Goal: Task Accomplishment & Management: Use online tool/utility

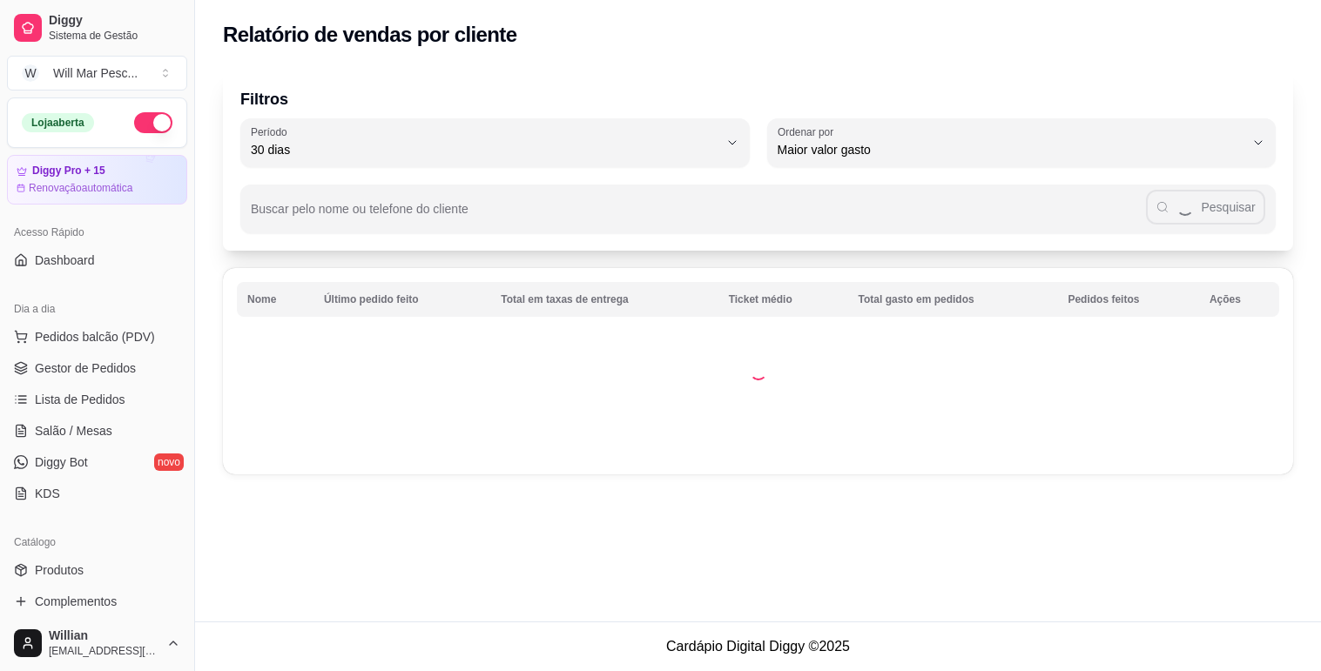
select select "30"
select select "HIGHEST_TOTAL_SPENT_WITH_ORDERS"
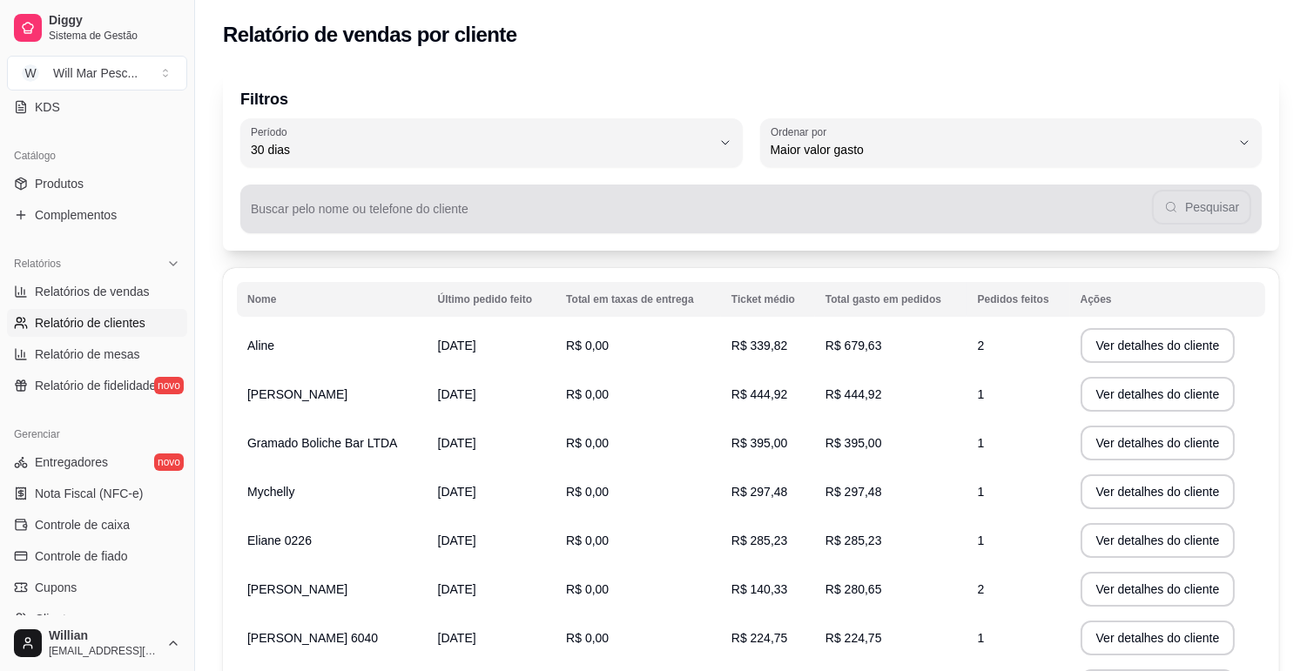
click at [340, 202] on div "Pesquisar" at bounding box center [751, 209] width 1000 height 35
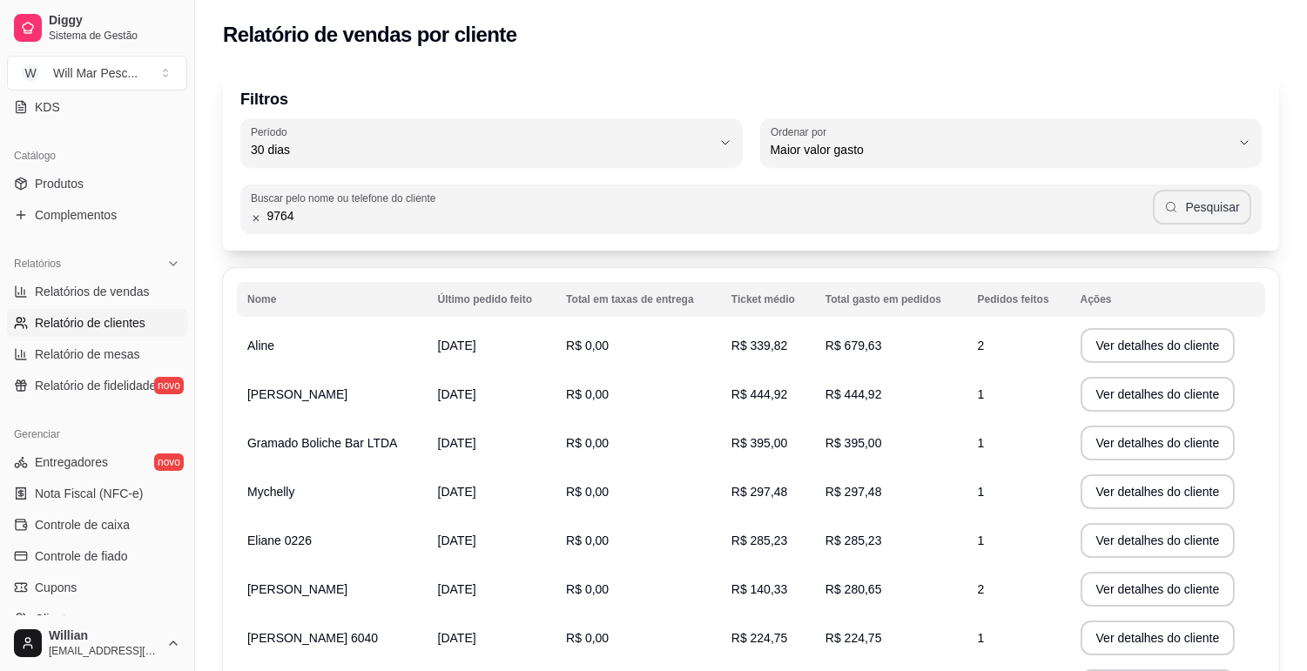
type input "9764"
click at [1211, 198] on button "Pesquisar" at bounding box center [1202, 207] width 98 height 35
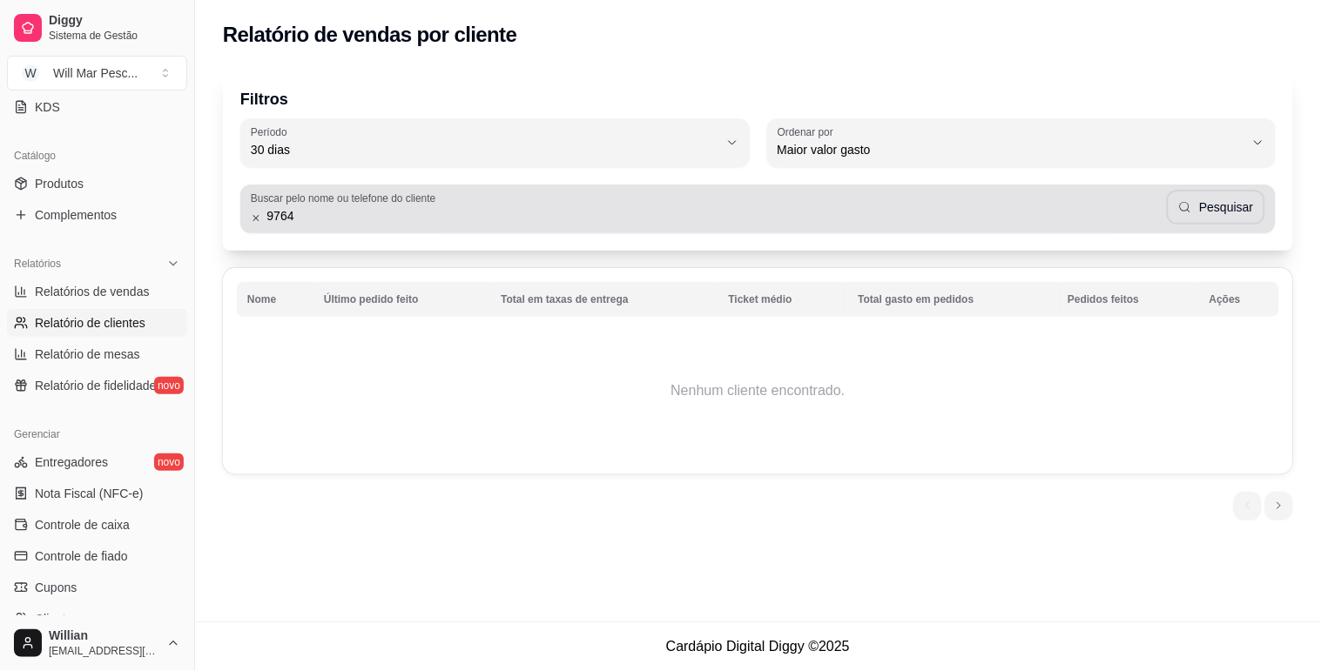
click at [252, 216] on icon at bounding box center [256, 218] width 10 height 12
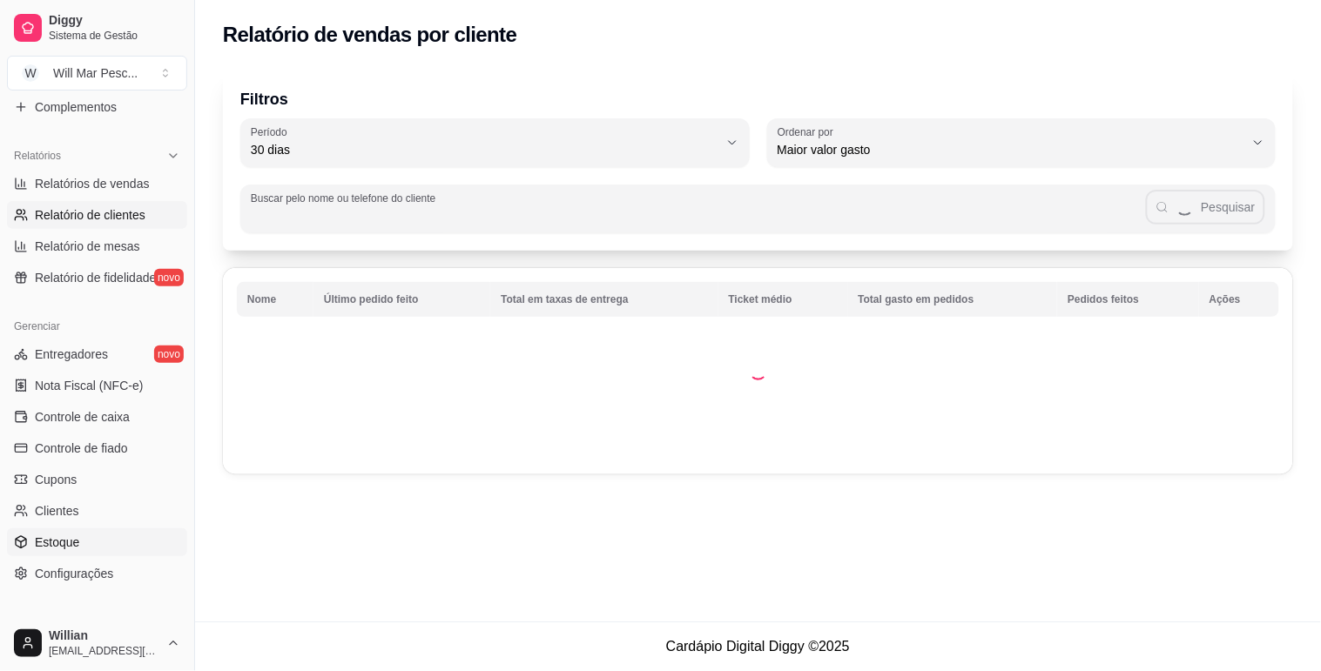
scroll to position [580, 0]
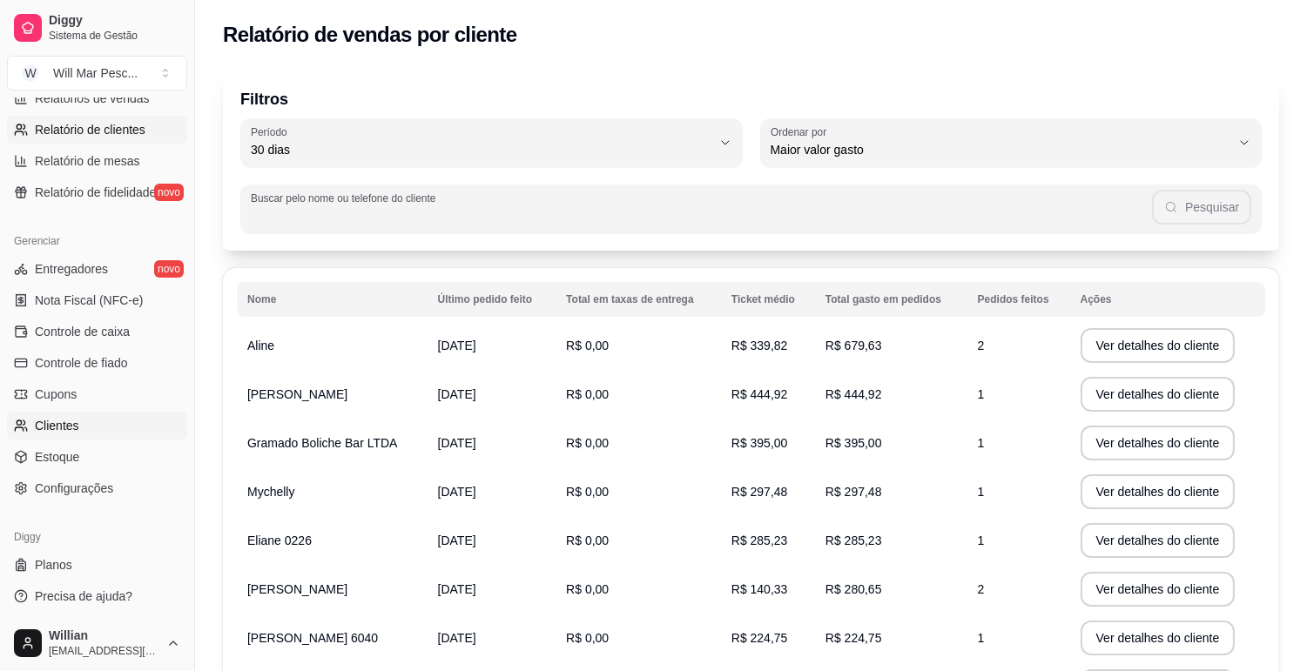
click at [90, 419] on link "Clientes" at bounding box center [97, 426] width 180 height 28
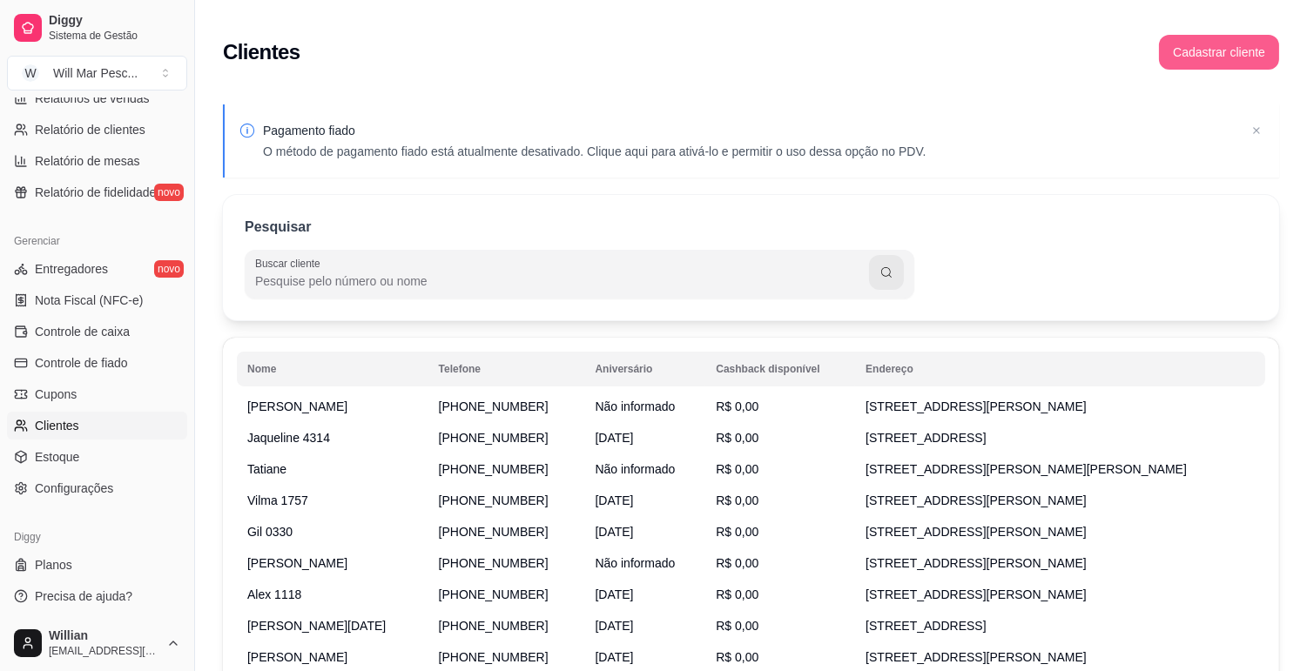
click at [1182, 57] on button "Cadastrar cliente" at bounding box center [1219, 52] width 120 height 35
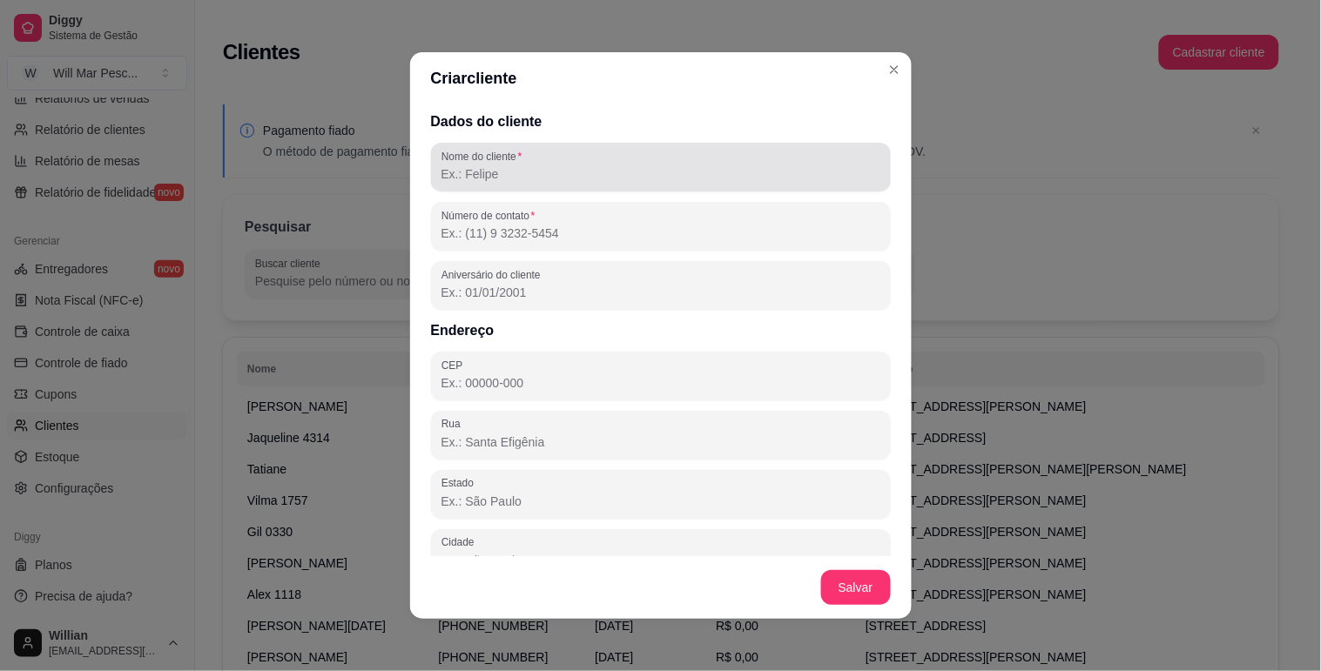
click at [538, 159] on div at bounding box center [660, 167] width 439 height 35
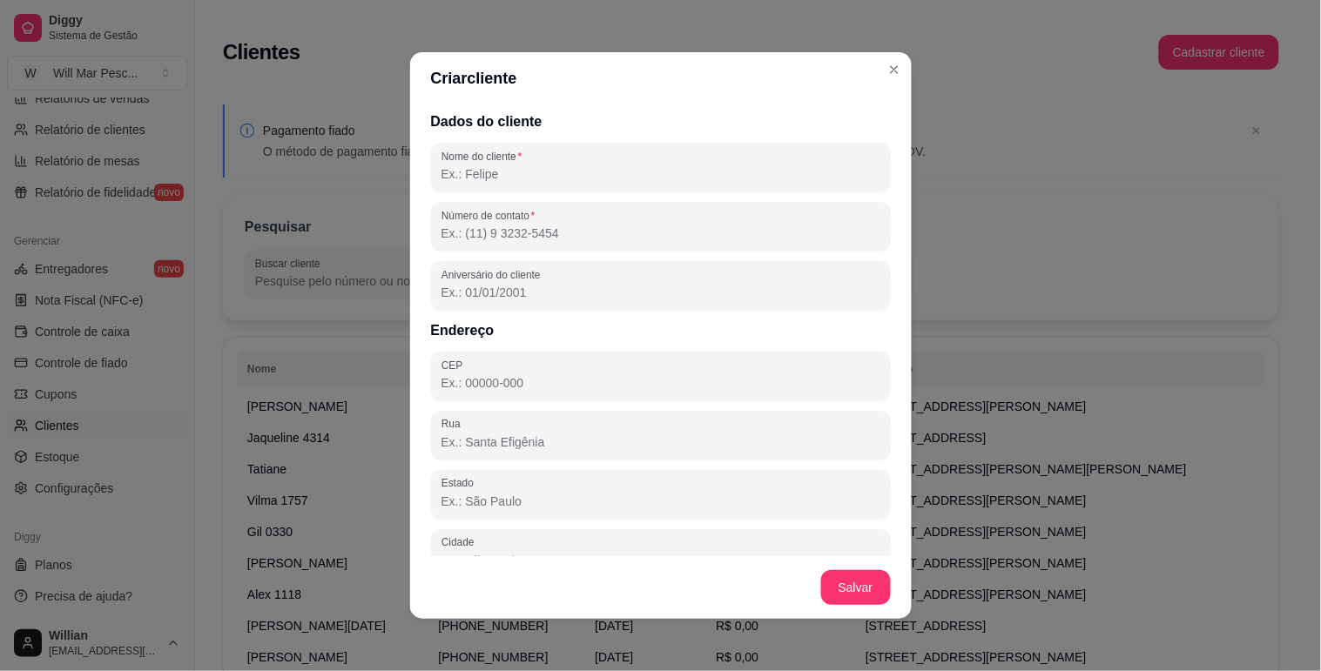
paste input "[PERSON_NAME]"
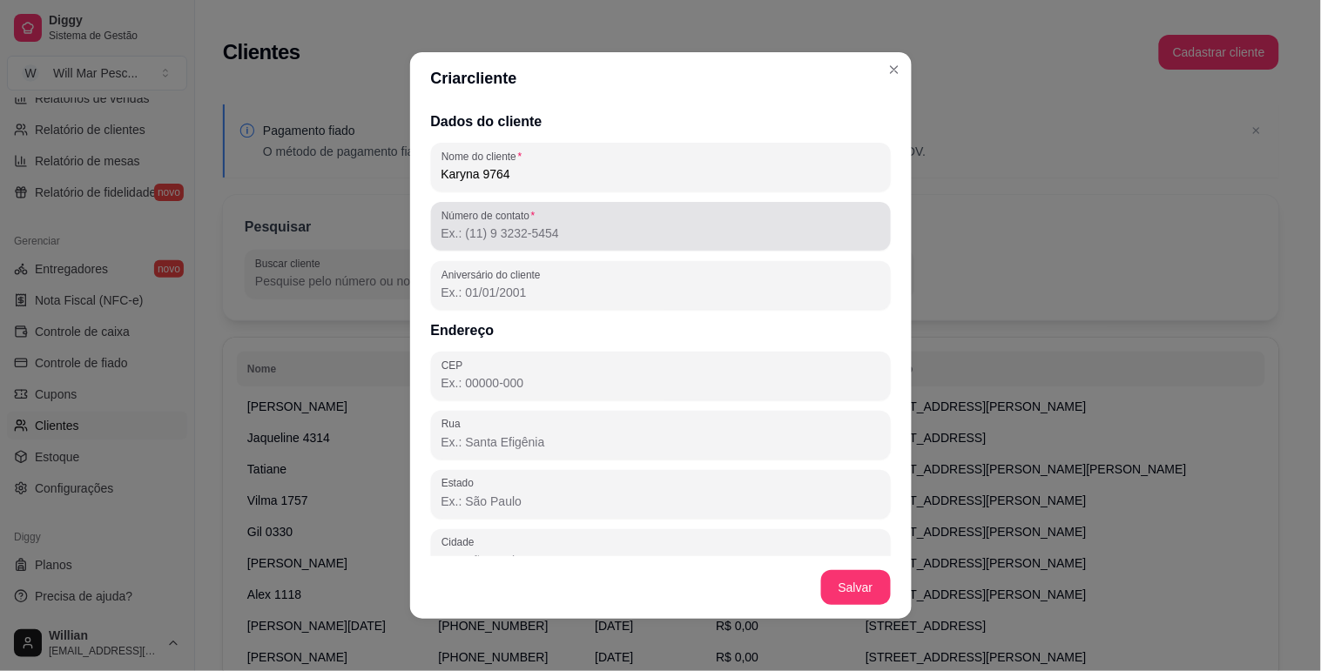
type input "Karyna 9764"
click at [637, 241] on input "Número de contato" at bounding box center [660, 233] width 439 height 17
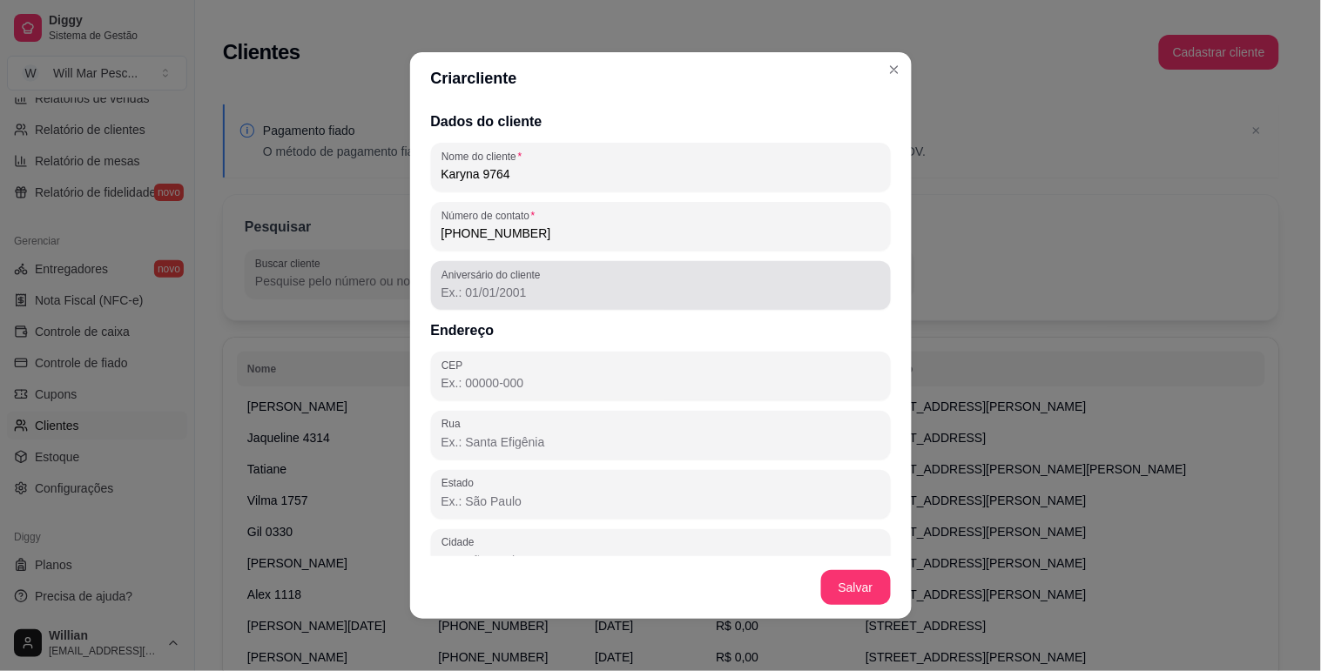
type input "[PHONE_NUMBER]"
click at [647, 296] on input "Aniversário do cliente" at bounding box center [660, 292] width 439 height 17
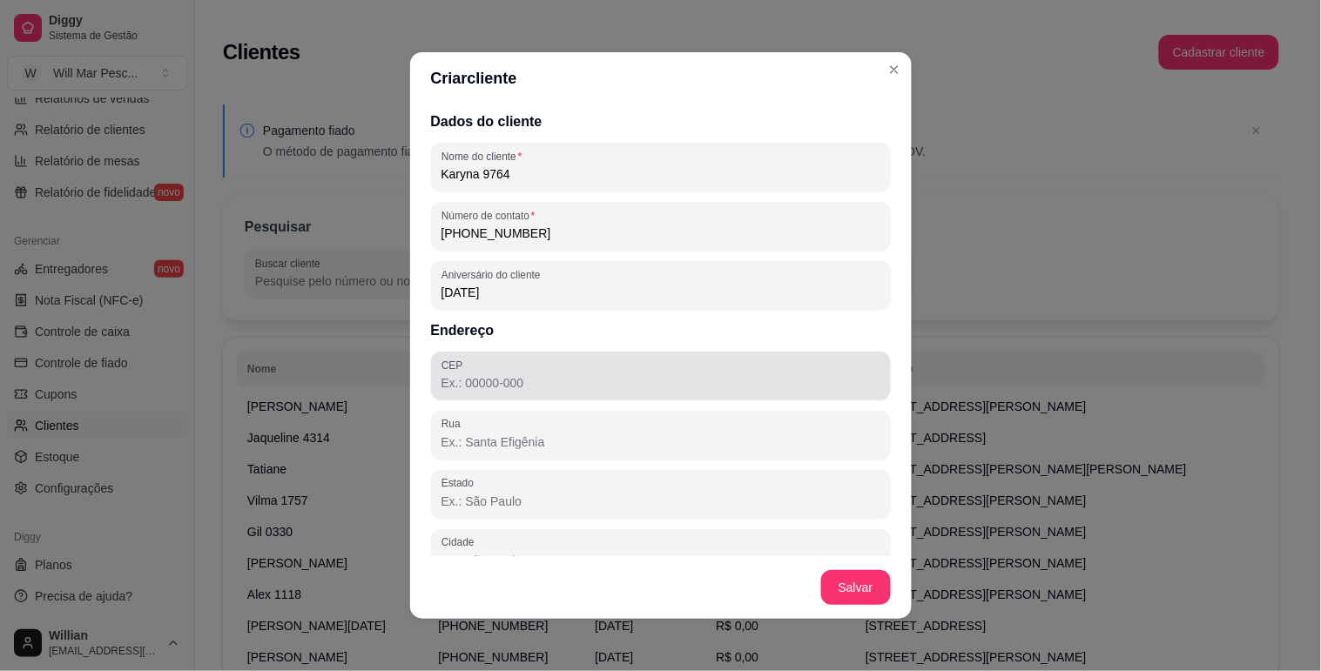
type input "[DATE]"
click at [585, 359] on div at bounding box center [660, 376] width 439 height 35
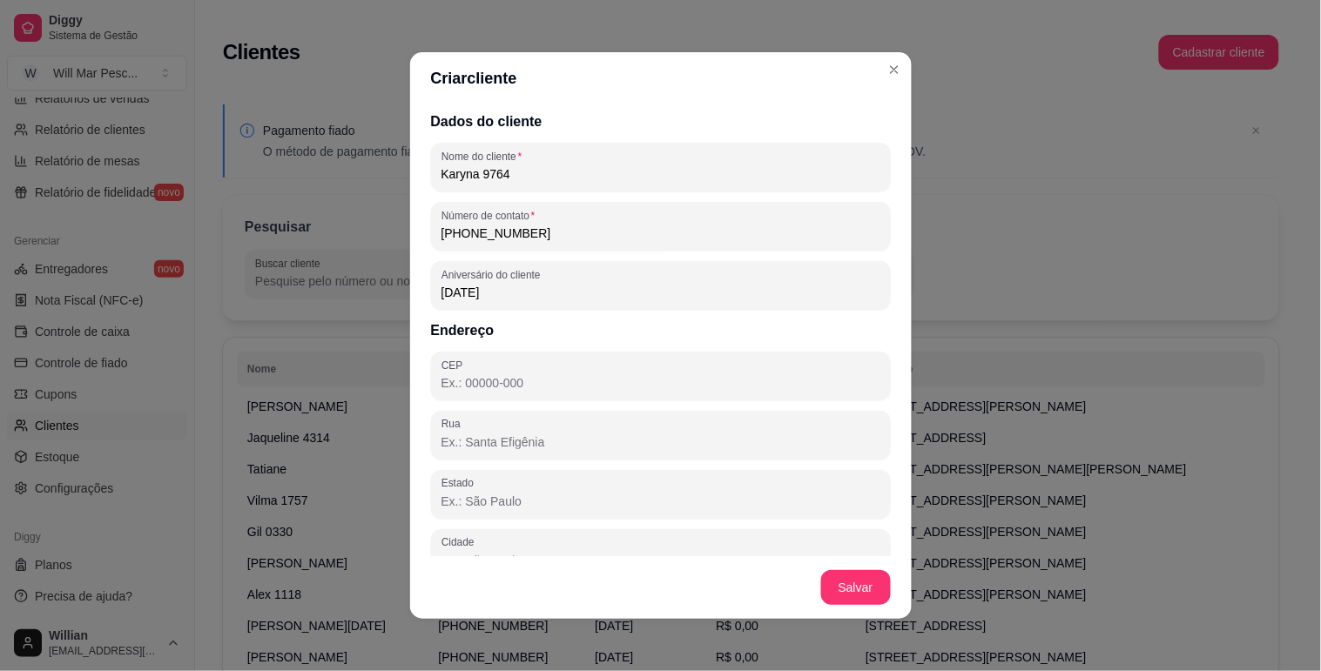
paste input "80620-110"
type input "80620-110"
type input "Rua Palmeiras"
type input "PR"
type input "[GEOGRAPHIC_DATA]"
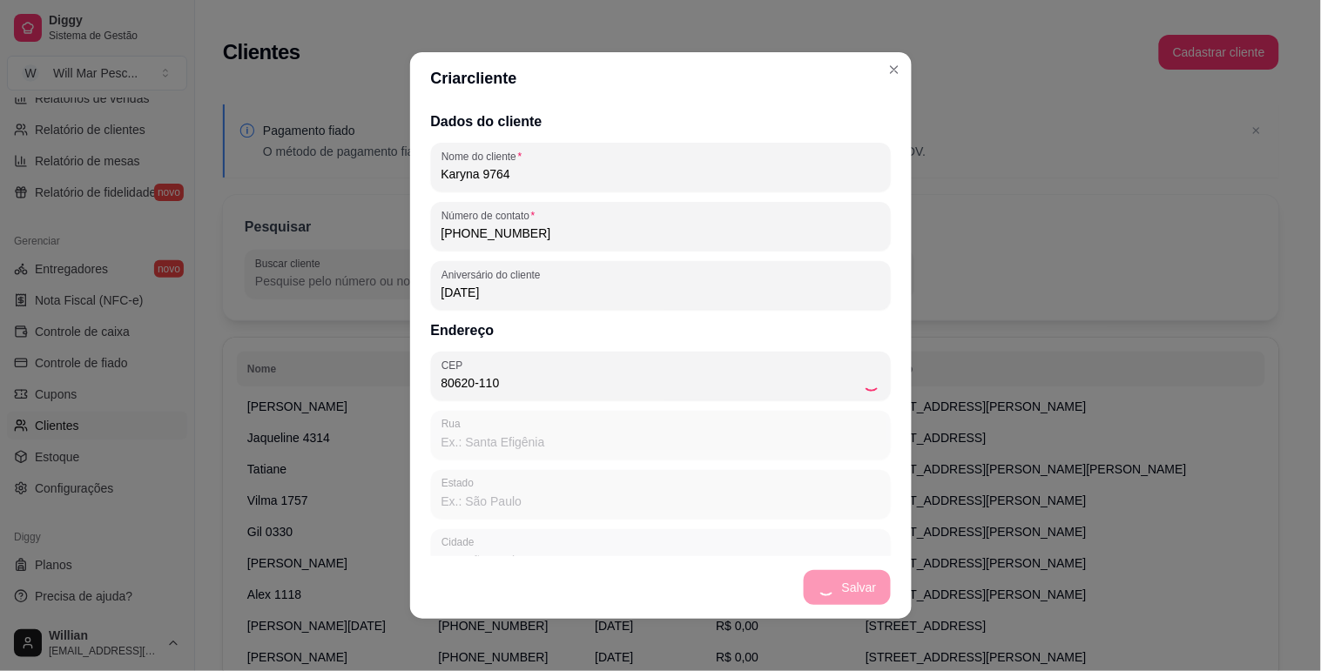
type input "Água Verde"
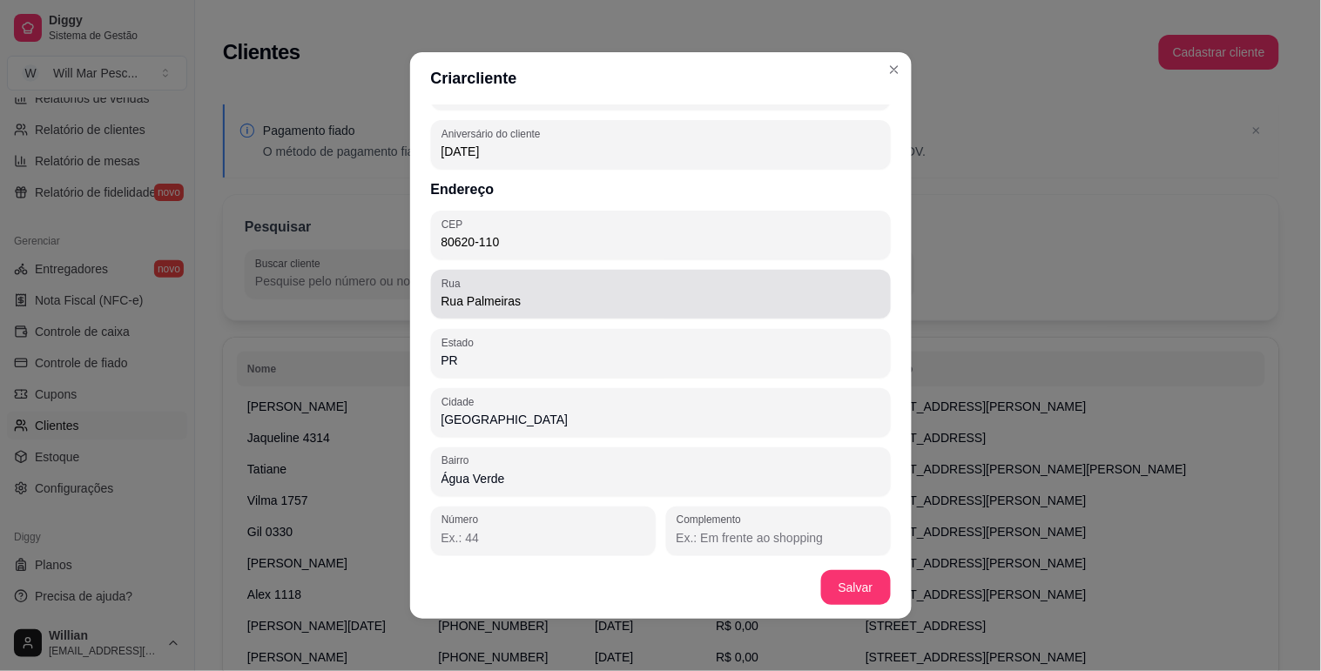
scroll to position [146, 0]
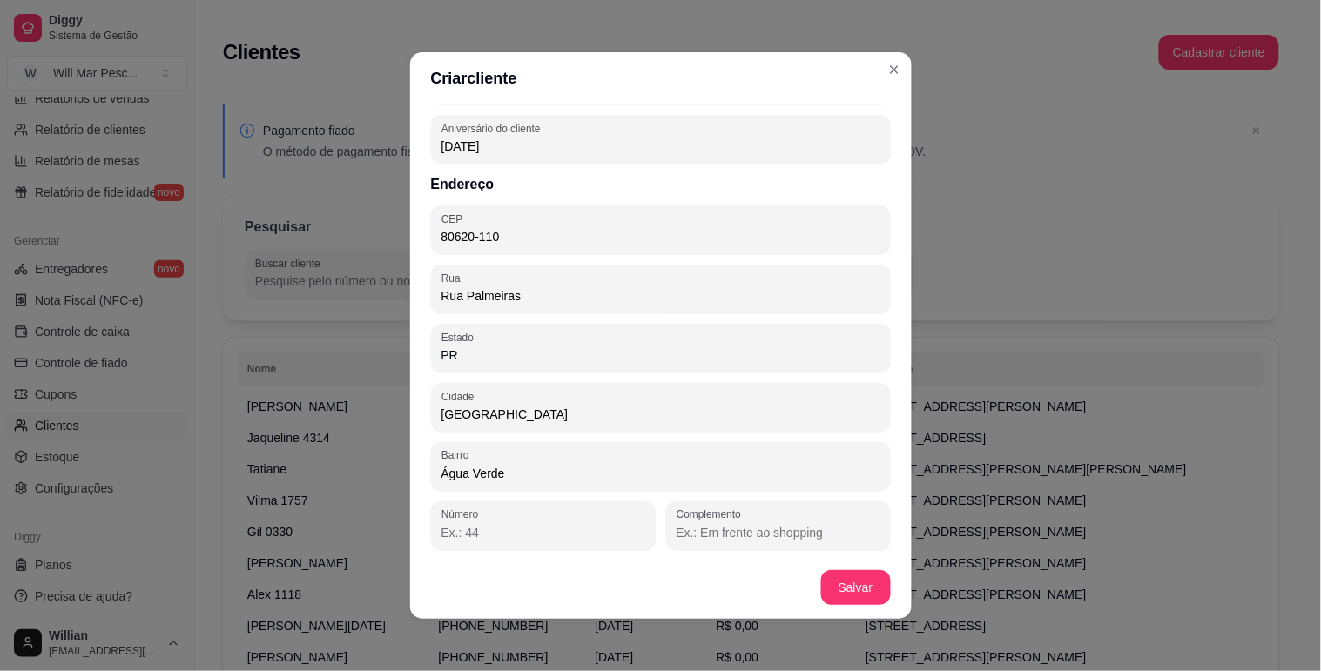
type input "80620-110"
click at [576, 542] on div at bounding box center [543, 525] width 204 height 35
type input "582"
click at [844, 527] on input "Complemento" at bounding box center [778, 532] width 204 height 17
type input "AP 308 BLOCO B"
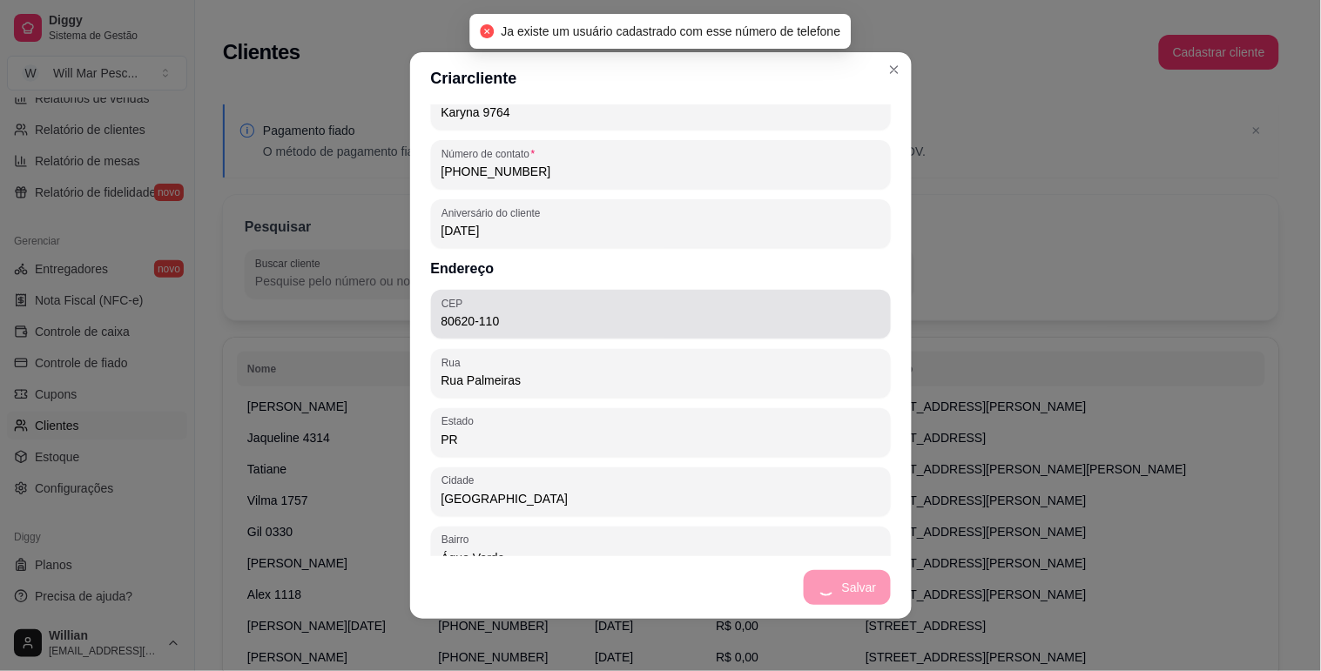
scroll to position [0, 0]
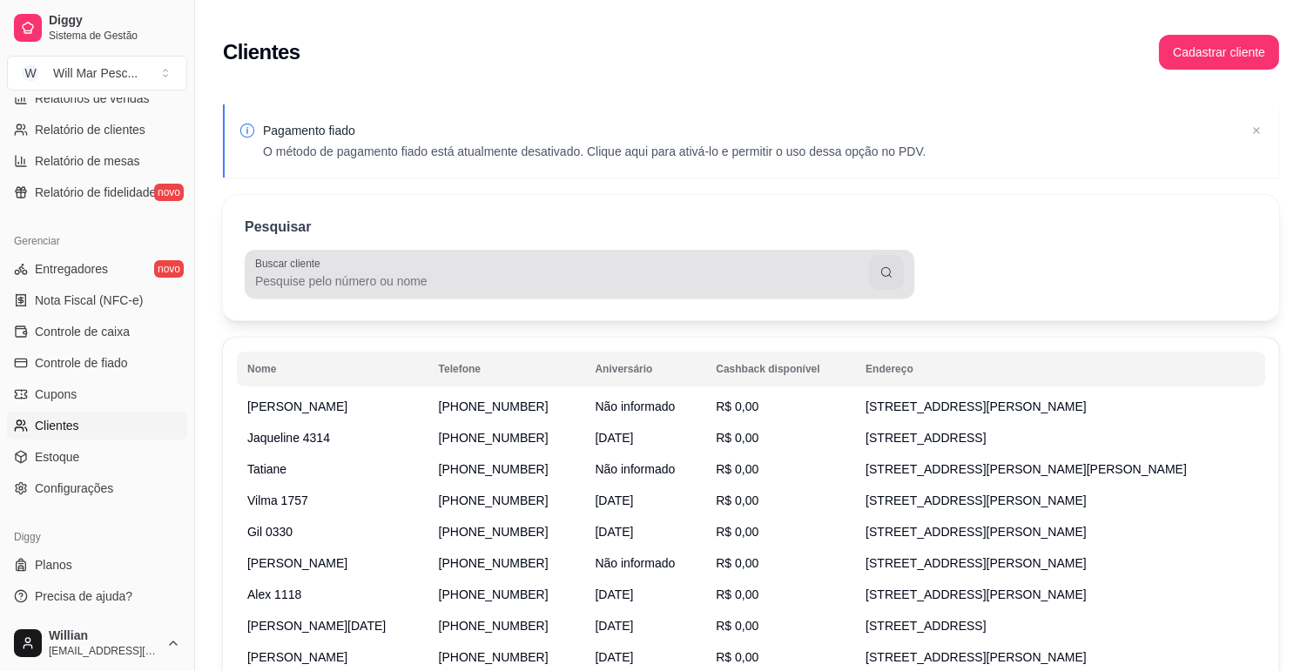
click at [576, 274] on input "Buscar cliente" at bounding box center [562, 280] width 614 height 17
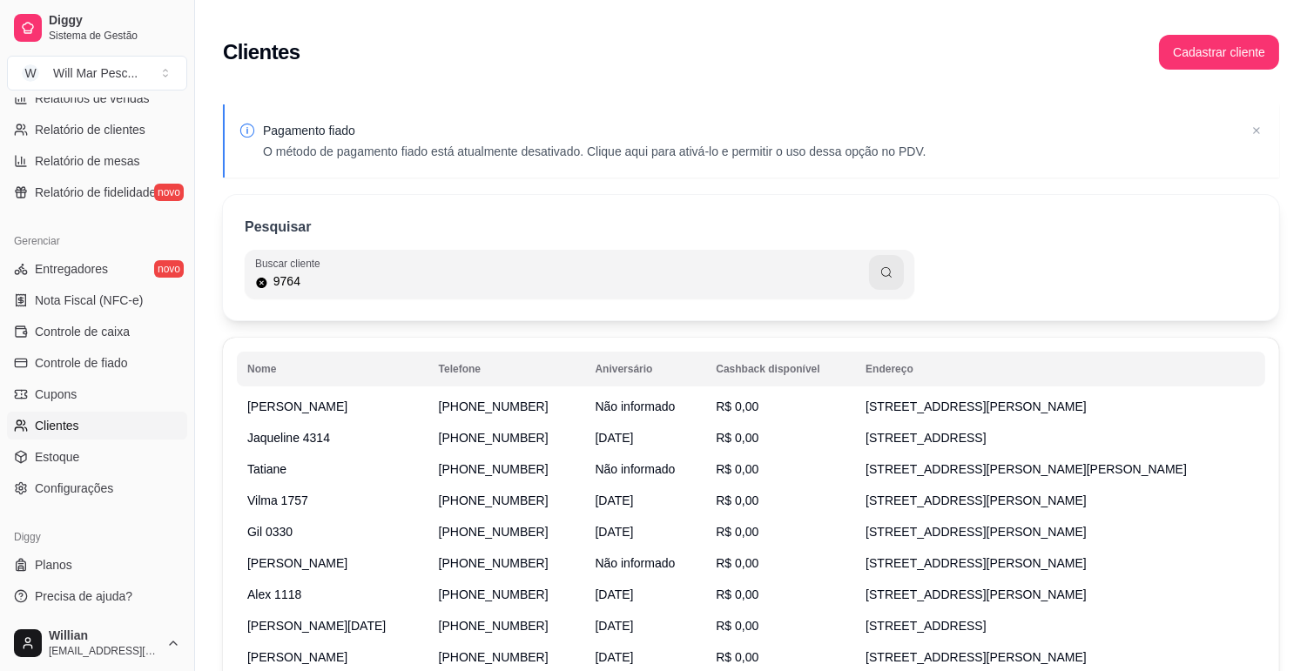
type input "9764"
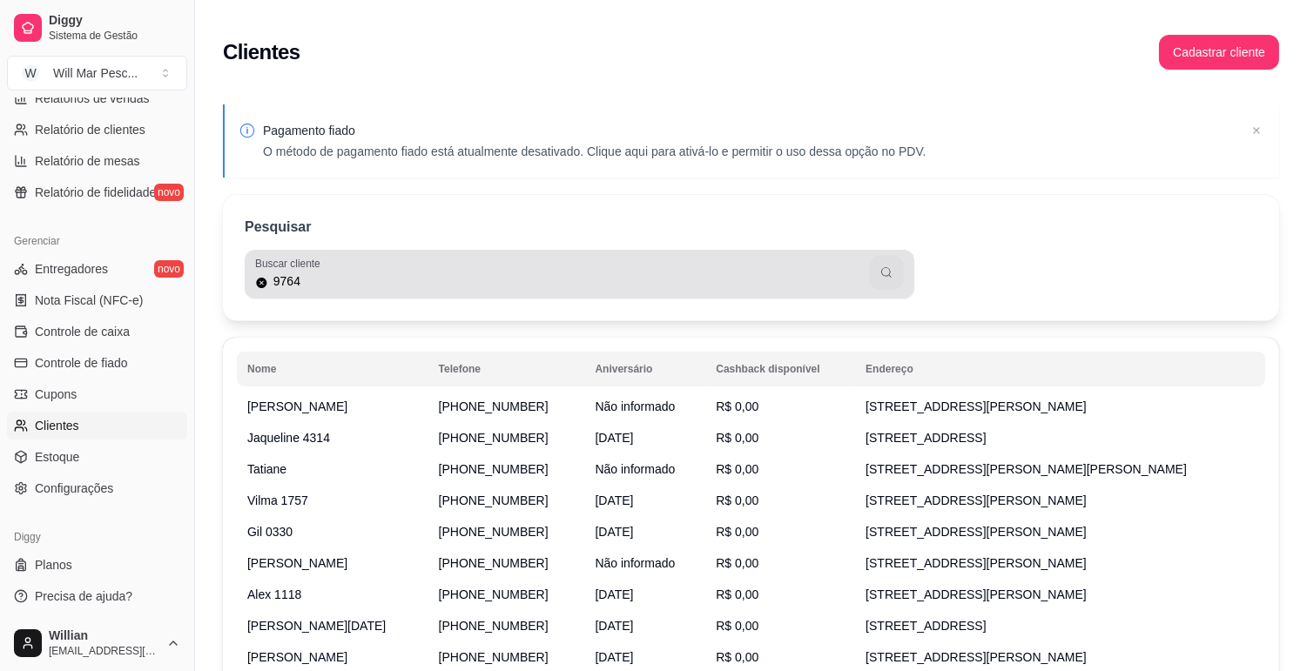
click at [875, 274] on button "button" at bounding box center [886, 273] width 34 height 34
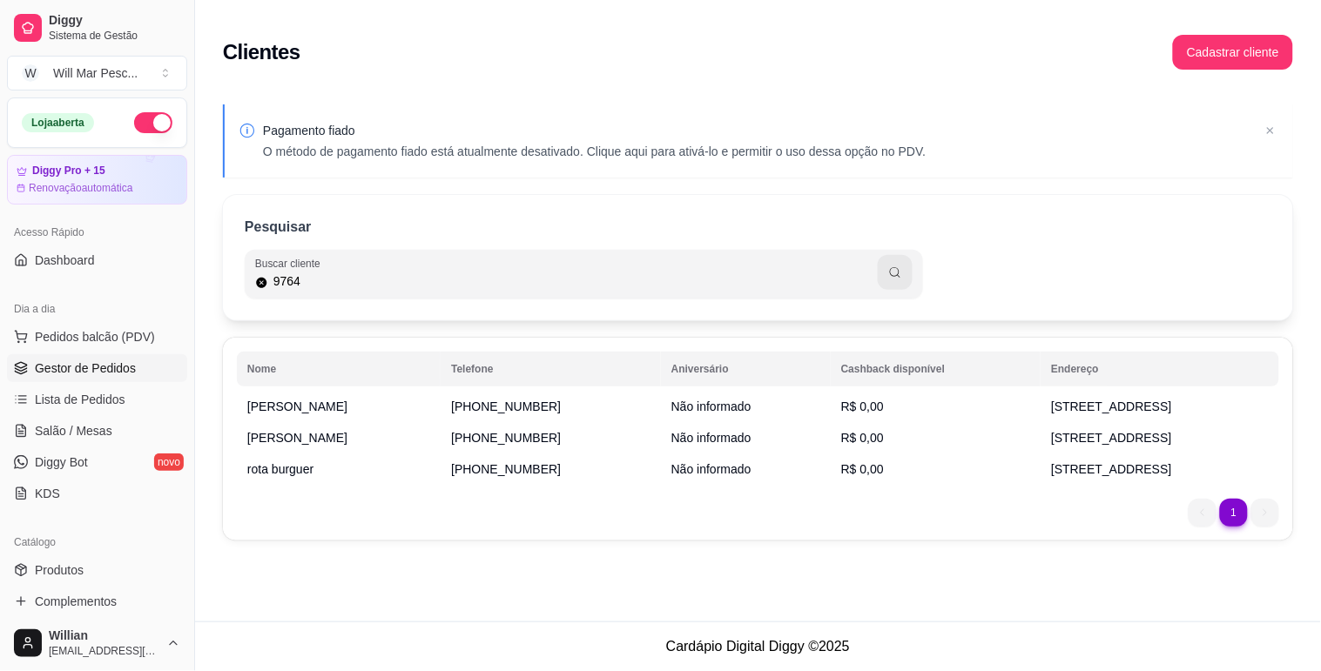
click at [122, 360] on span "Gestor de Pedidos" at bounding box center [85, 368] width 101 height 17
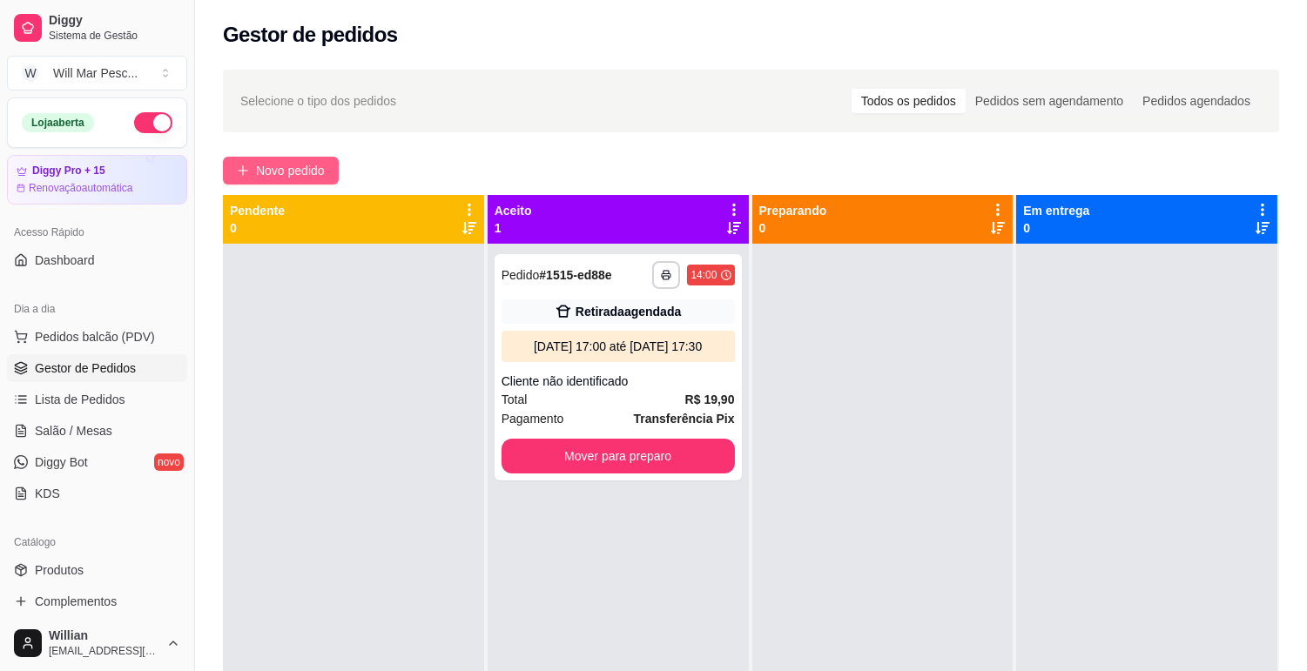
click at [297, 170] on span "Novo pedido" at bounding box center [290, 170] width 69 height 19
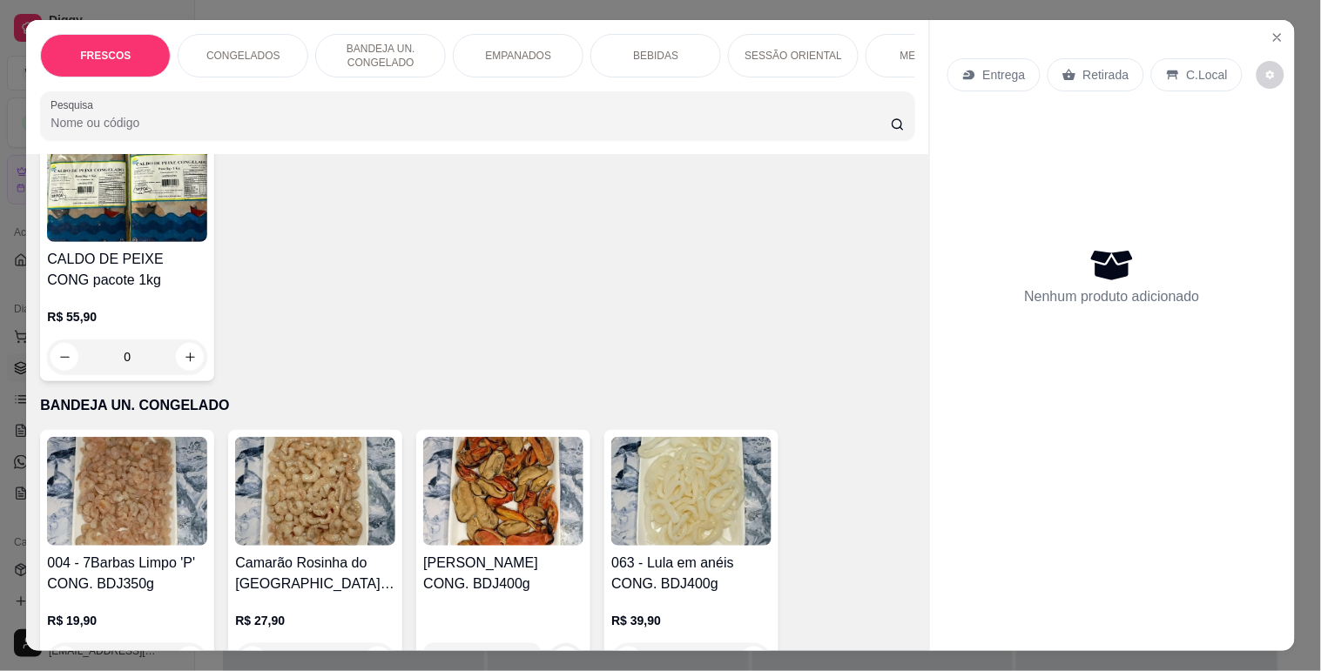
scroll to position [1741, 0]
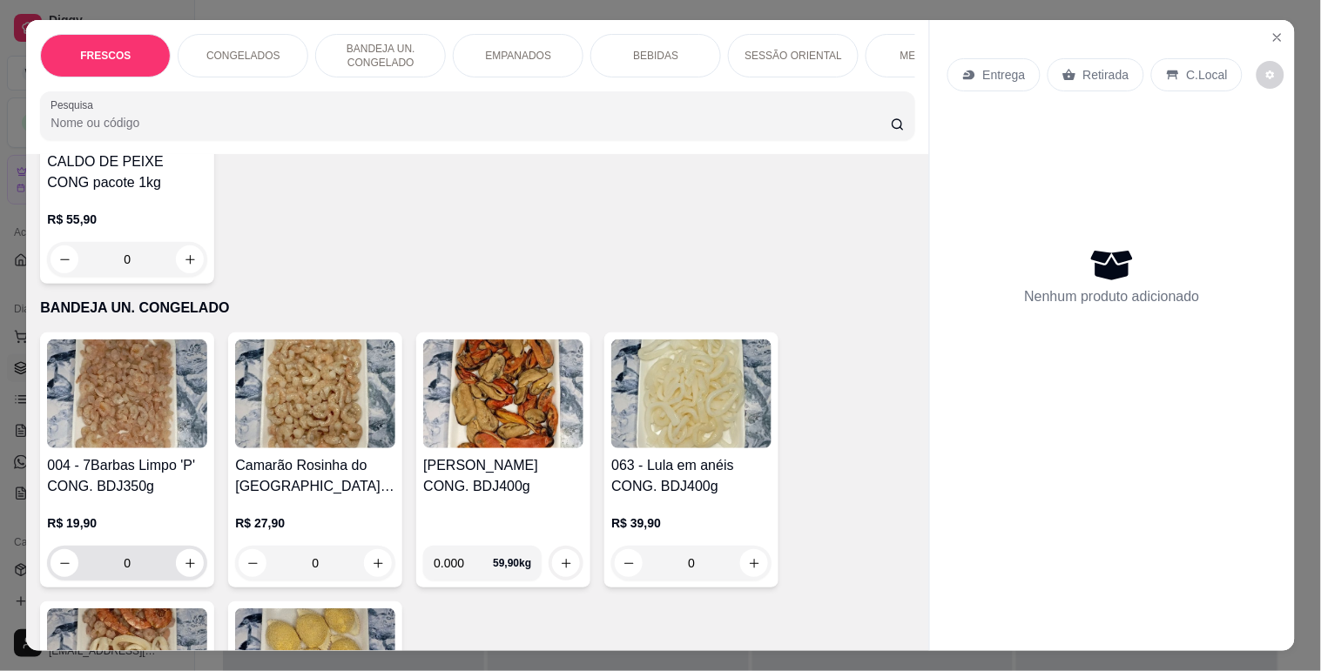
click at [138, 569] on input "0" at bounding box center [127, 563] width 98 height 35
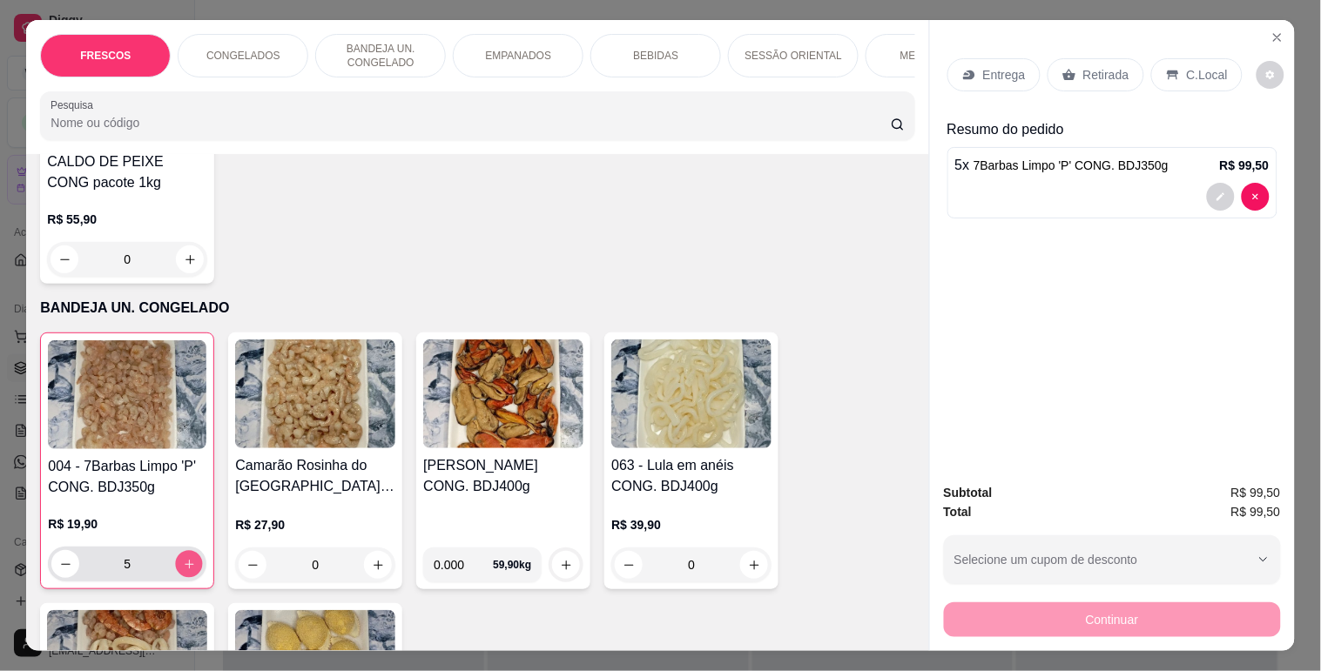
click at [183, 563] on button "increase-product-quantity" at bounding box center [189, 564] width 27 height 27
type input "6"
click at [346, 573] on input "0" at bounding box center [315, 565] width 98 height 35
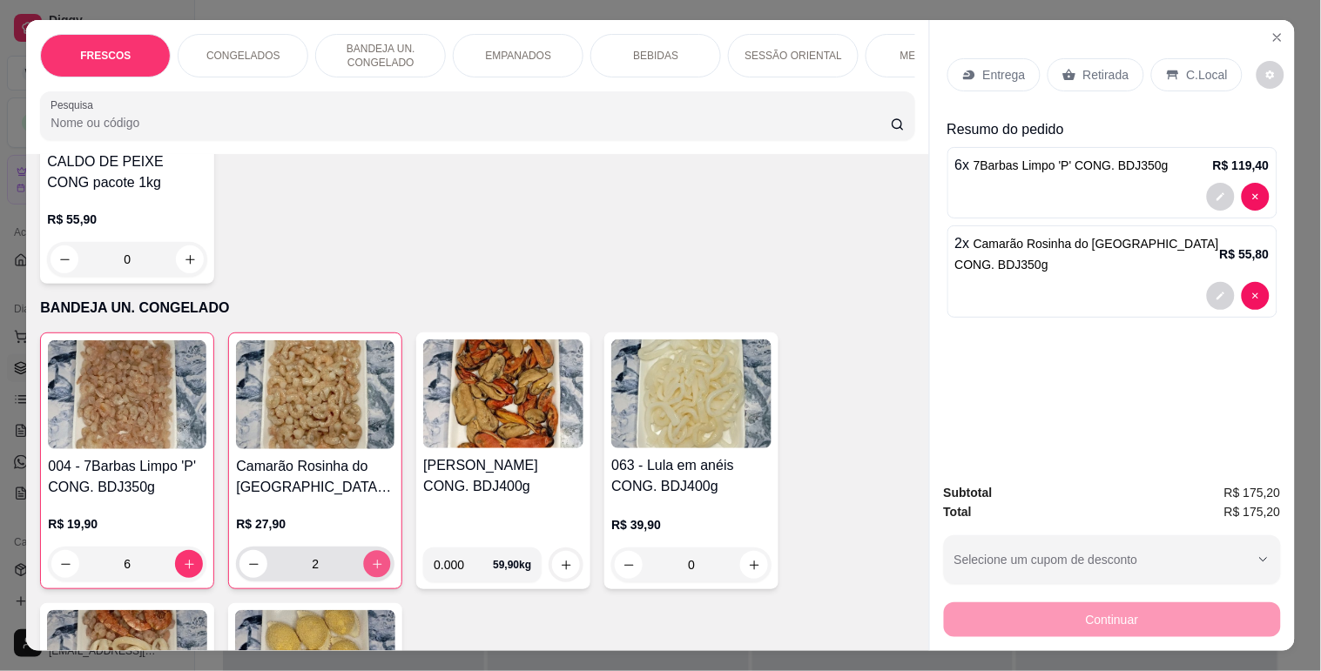
click at [372, 578] on button "increase-product-quantity" at bounding box center [377, 564] width 27 height 27
click at [320, 571] on input "3" at bounding box center [315, 564] width 96 height 35
type input "2"
click at [140, 563] on input "6" at bounding box center [127, 564] width 96 height 35
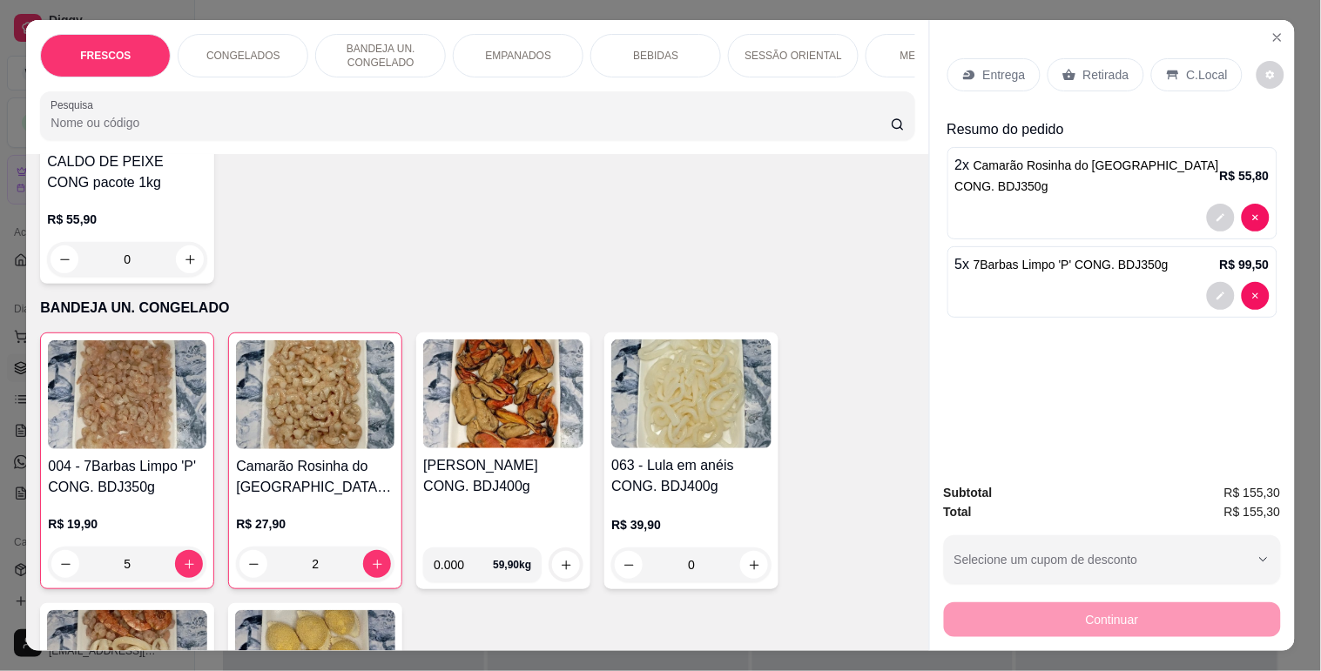
type input "5"
click at [1007, 72] on p "Entrega" at bounding box center [1004, 74] width 43 height 17
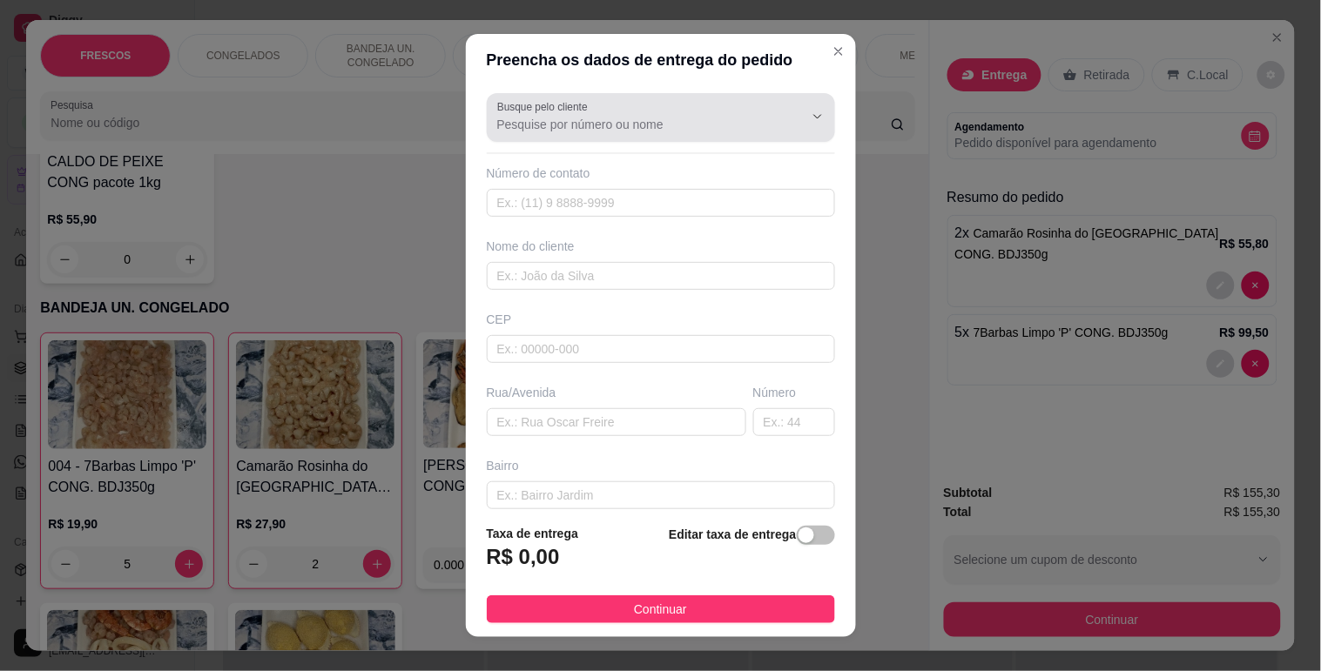
click at [712, 106] on div at bounding box center [660, 117] width 327 height 35
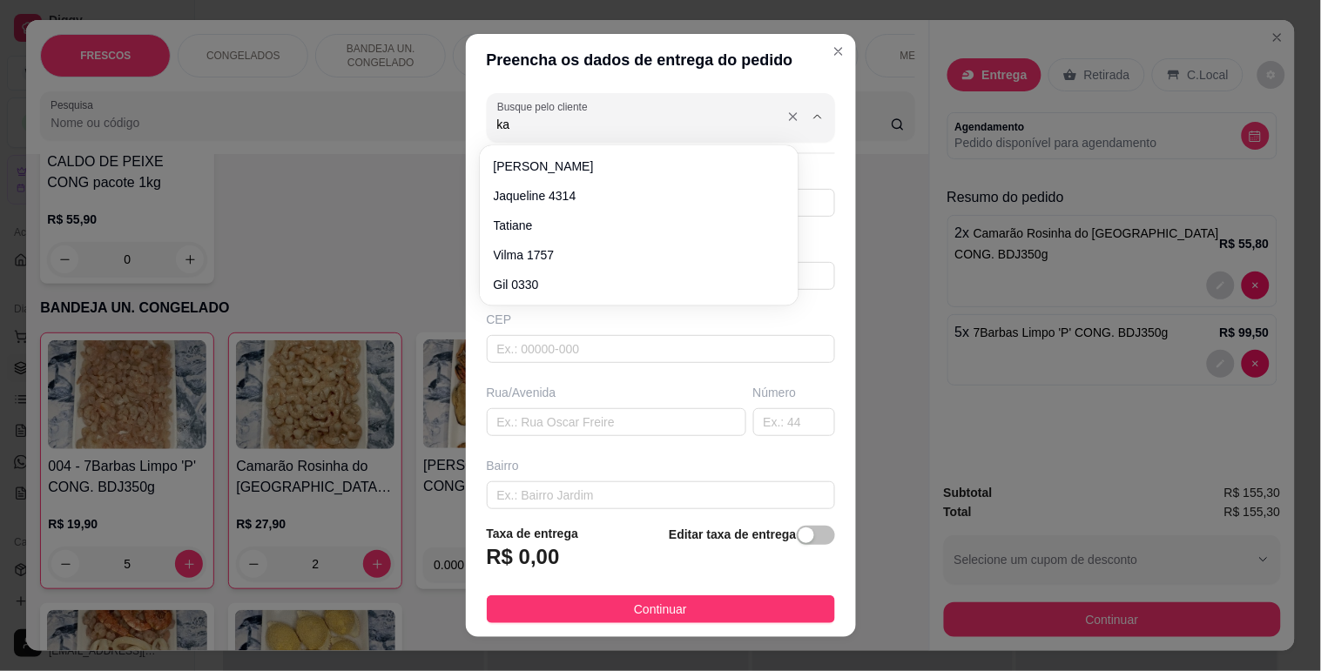
type input "k"
type input "Kary"
type input "9764"
click at [779, 326] on div "CEP" at bounding box center [661, 319] width 348 height 17
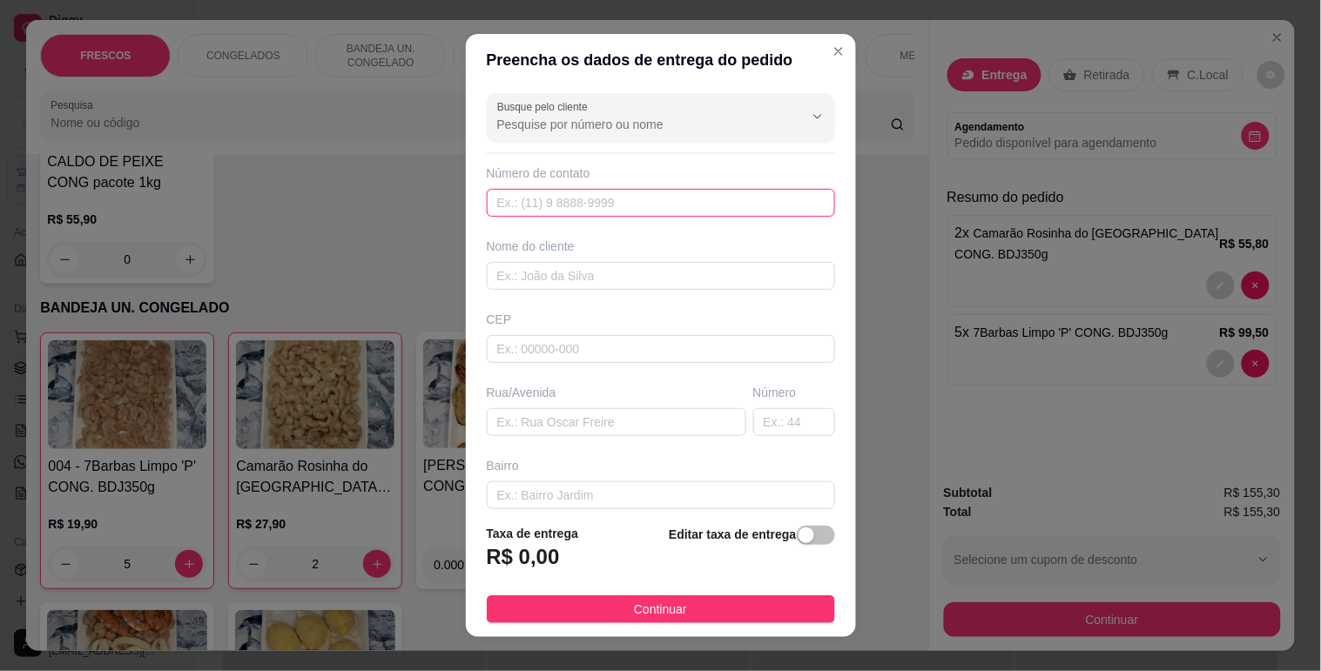
click at [717, 202] on input "text" at bounding box center [661, 203] width 348 height 28
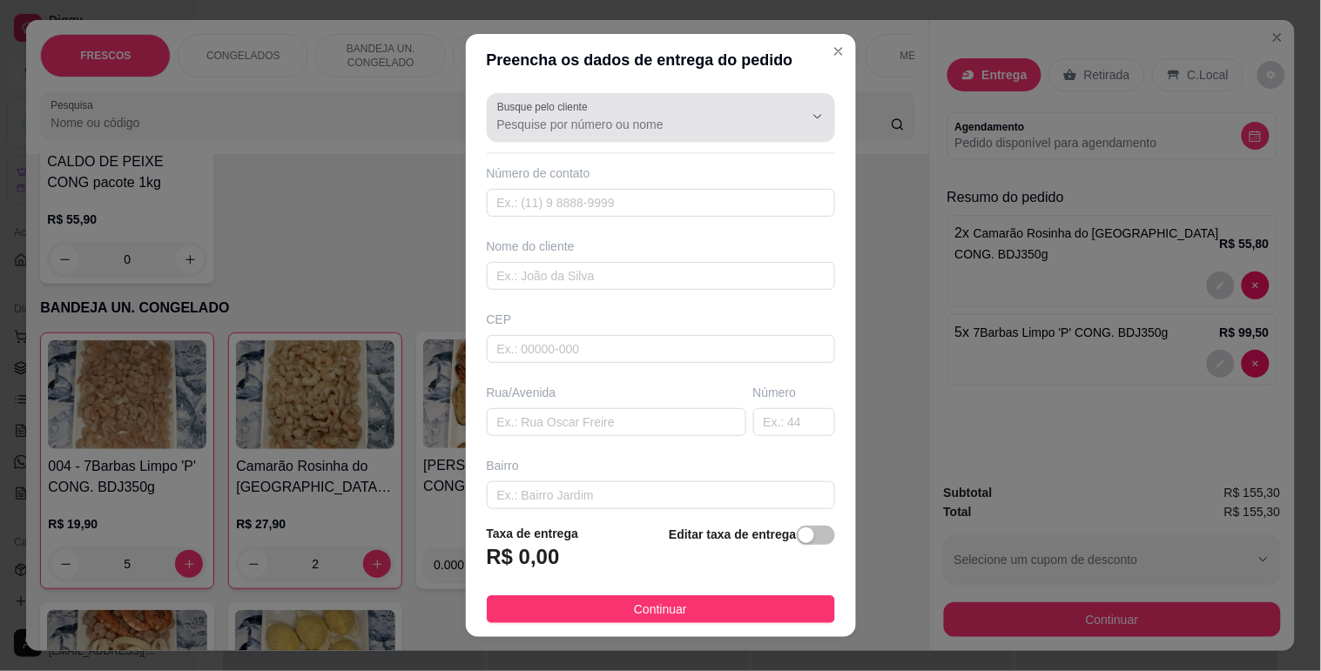
click at [647, 132] on input "Busque pelo cliente" at bounding box center [636, 124] width 279 height 17
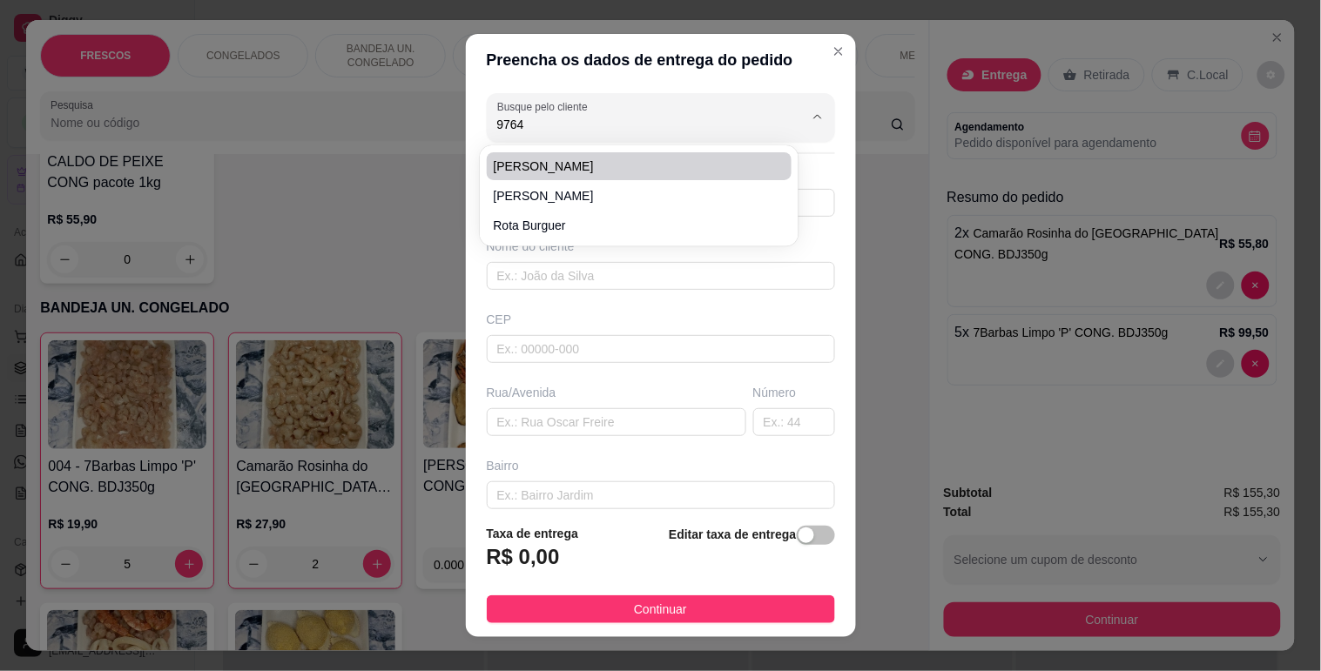
click at [627, 155] on li "[PERSON_NAME]" at bounding box center [640, 166] width 306 height 28
type input "[PERSON_NAME]"
type input "4191279764"
type input "[PERSON_NAME]"
type input "80620110"
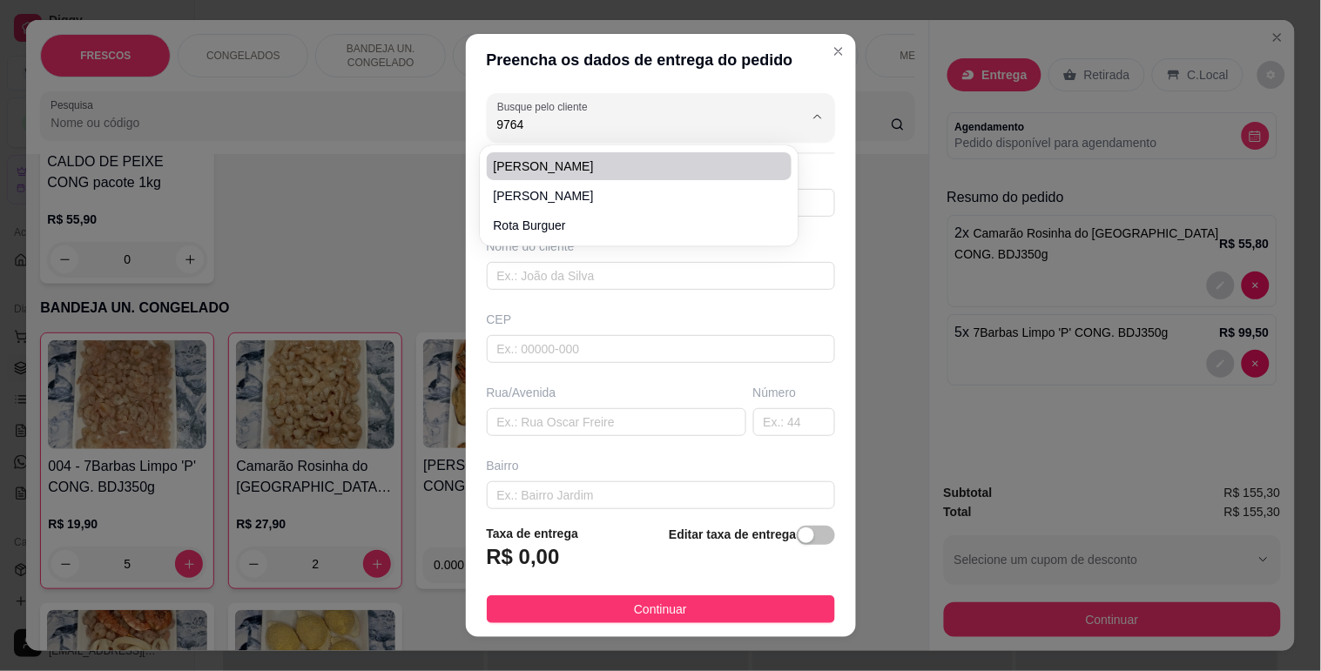
type input "Rua Palmeiras"
type input "582"
type input "Água Verde"
type input "[GEOGRAPHIC_DATA]"
type input "308 Bloco B"
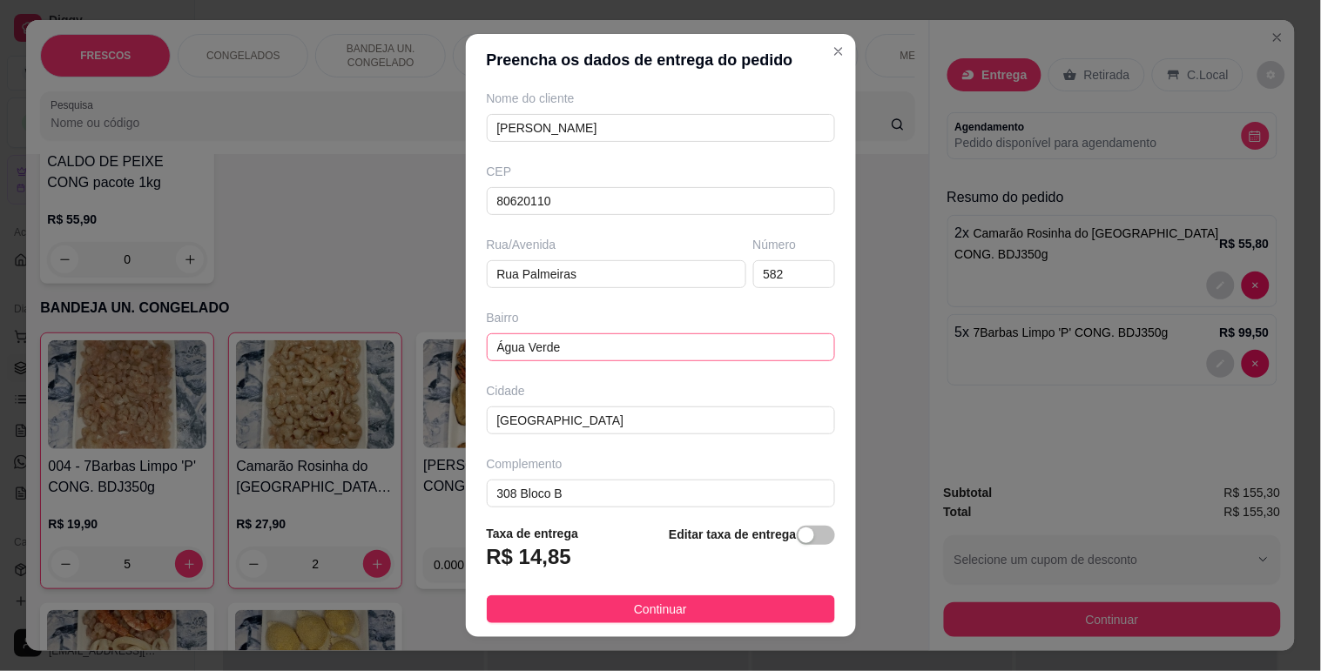
scroll to position [163, 0]
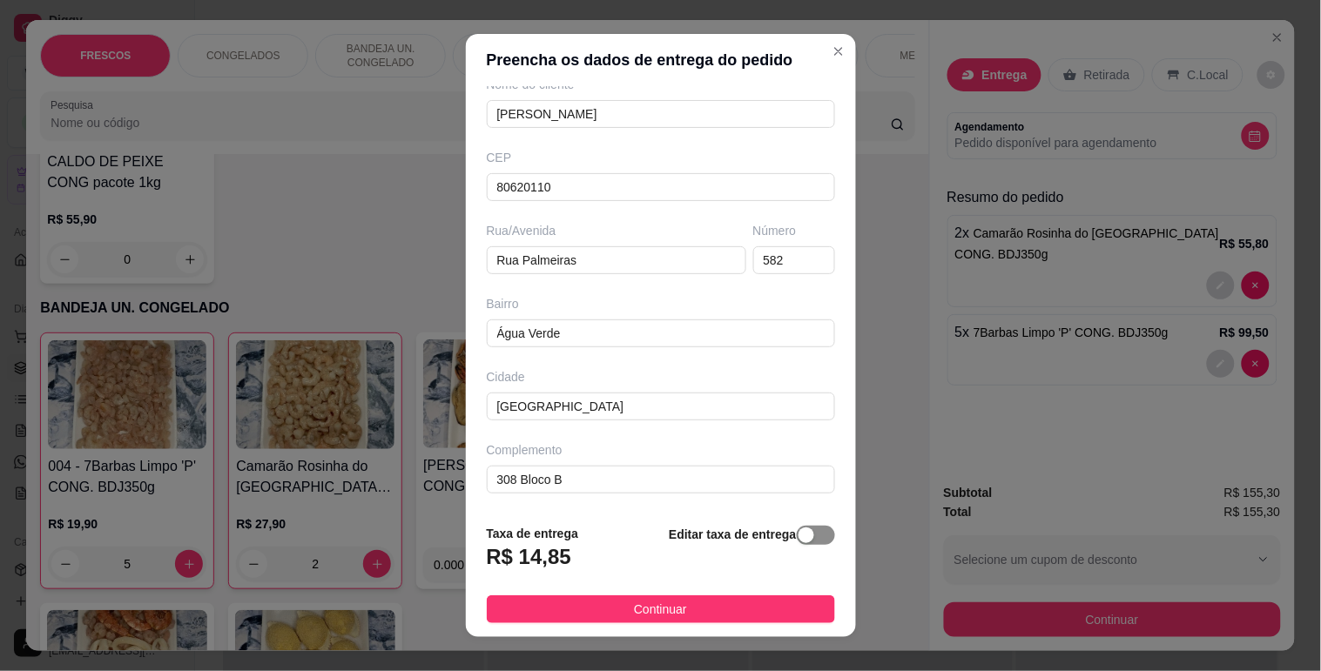
type input "[PERSON_NAME]"
click at [797, 537] on span "button" at bounding box center [816, 535] width 38 height 19
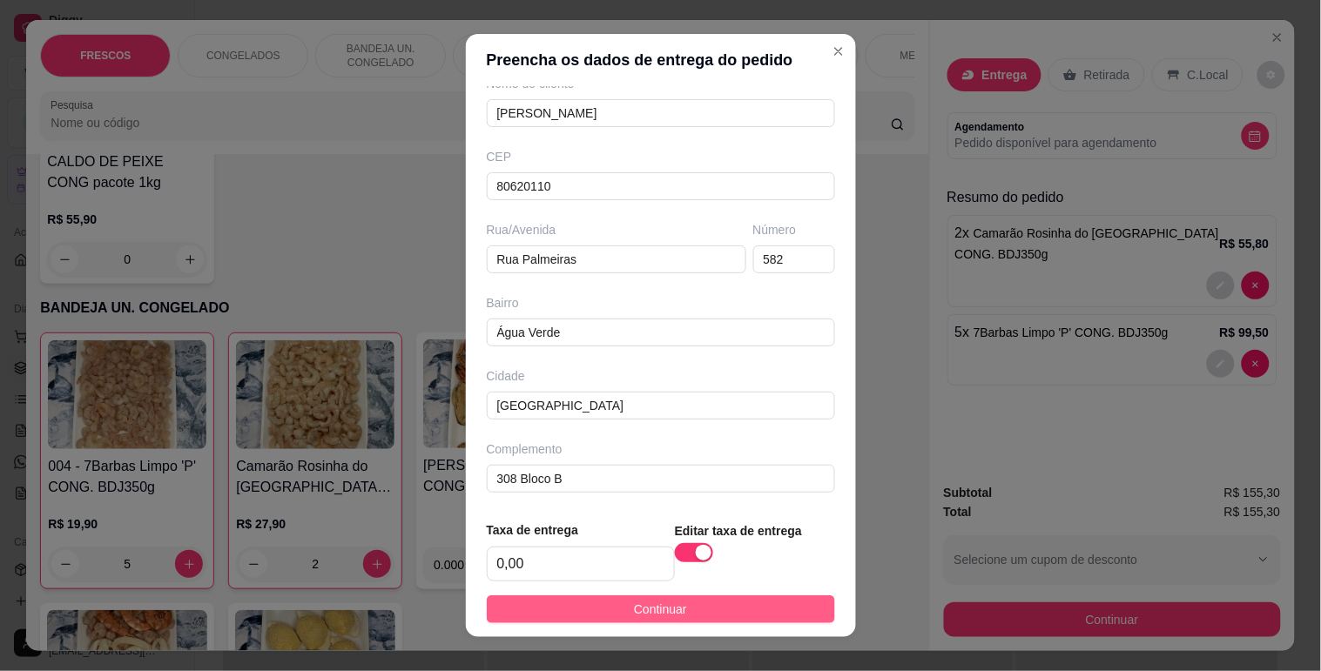
click at [763, 602] on button "Continuar" at bounding box center [661, 609] width 348 height 28
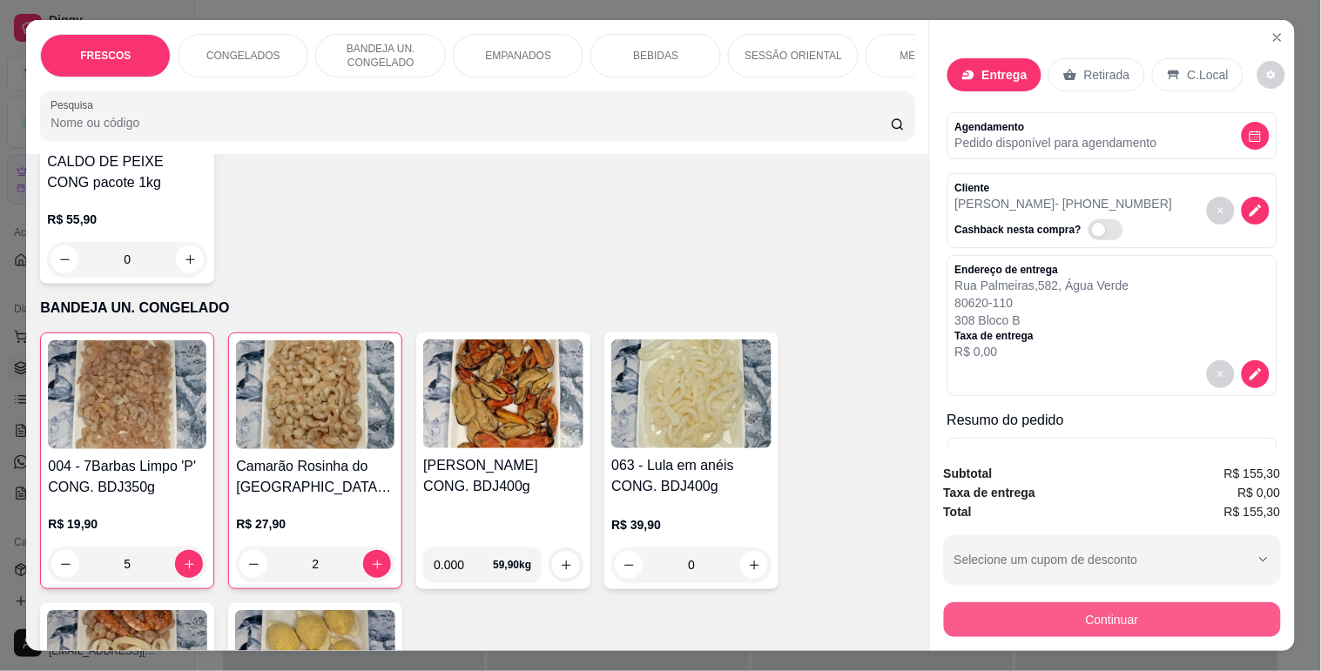
click at [995, 602] on button "Continuar" at bounding box center [1112, 619] width 337 height 35
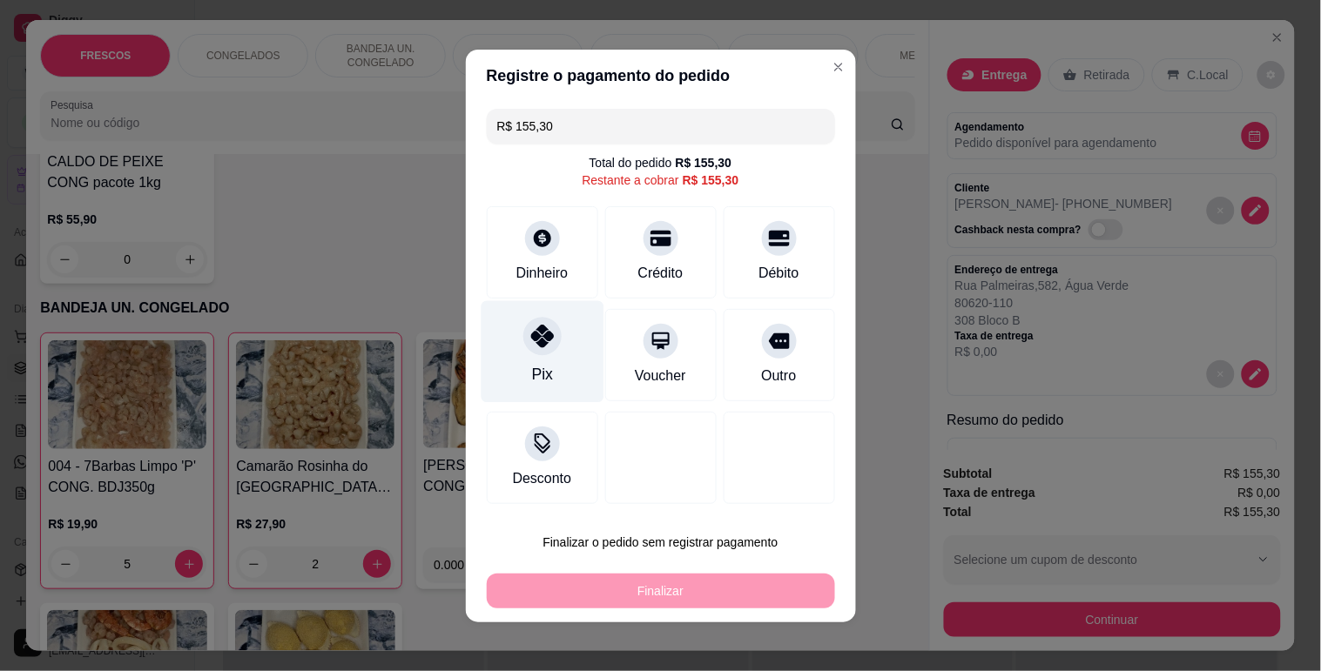
click at [488, 350] on div "Pix" at bounding box center [542, 351] width 123 height 102
type input "R$ 0,00"
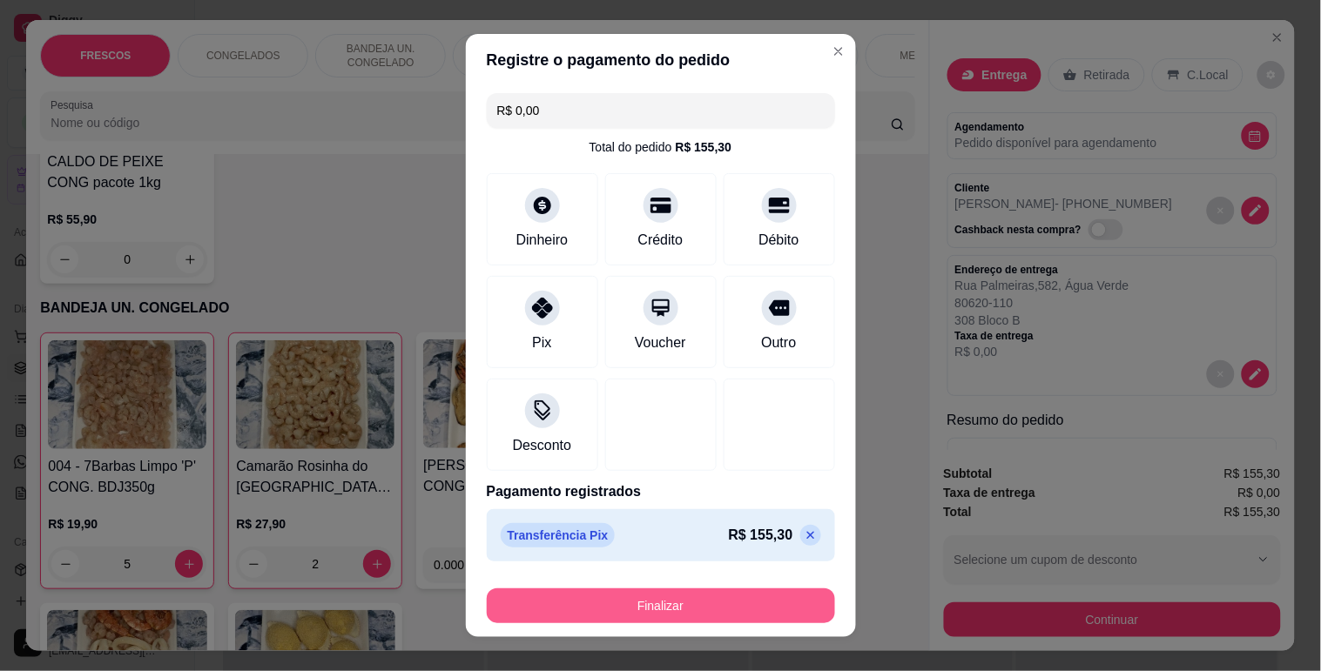
click at [619, 601] on button "Finalizar" at bounding box center [661, 606] width 348 height 35
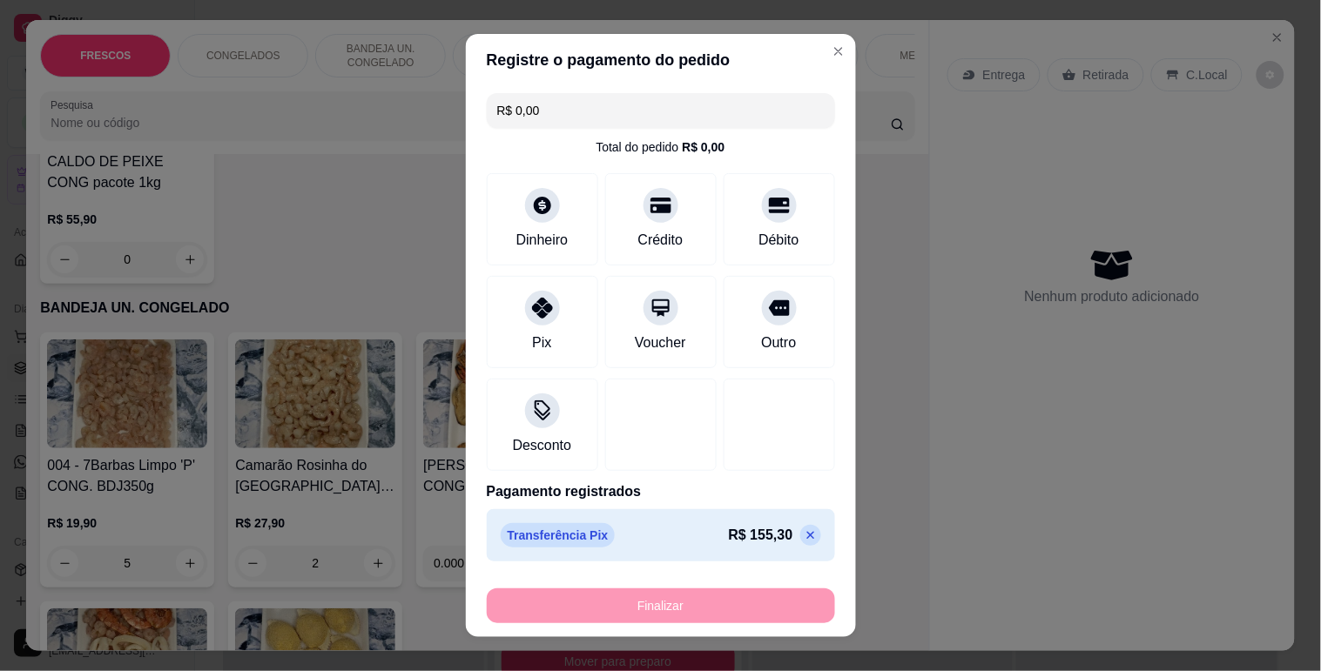
type input "0"
type input "-R$ 155,30"
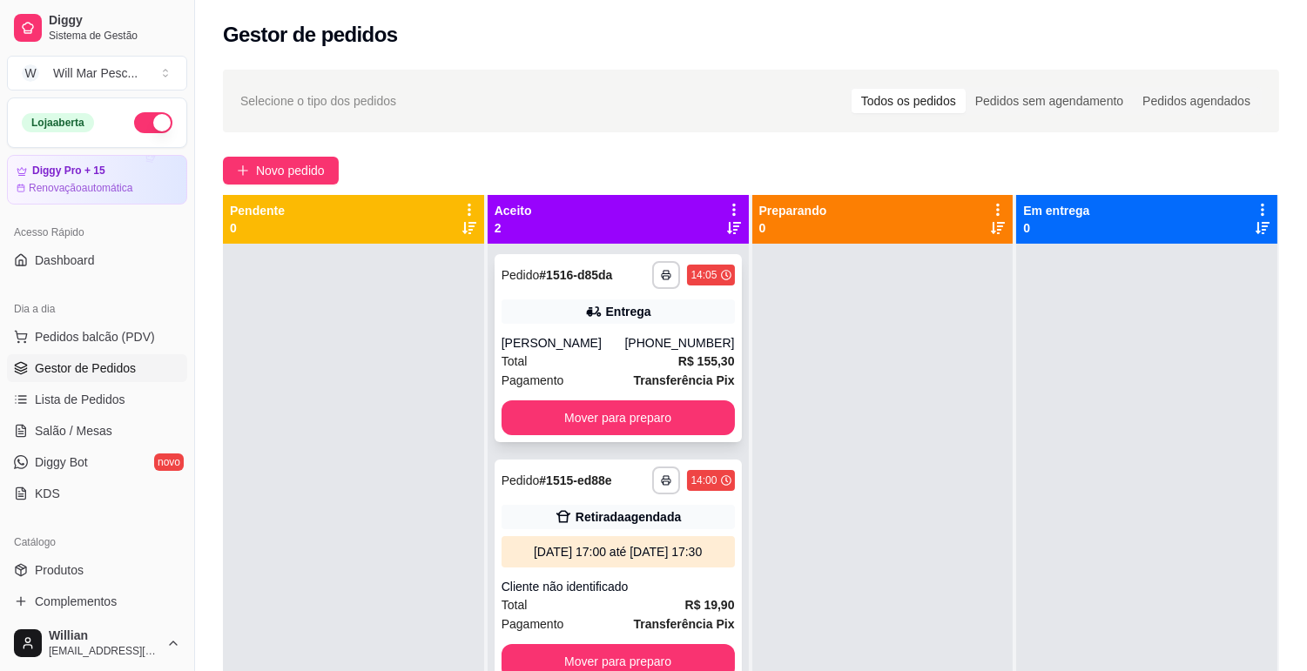
click at [630, 367] on div "Total R$ 155,30" at bounding box center [617, 361] width 233 height 19
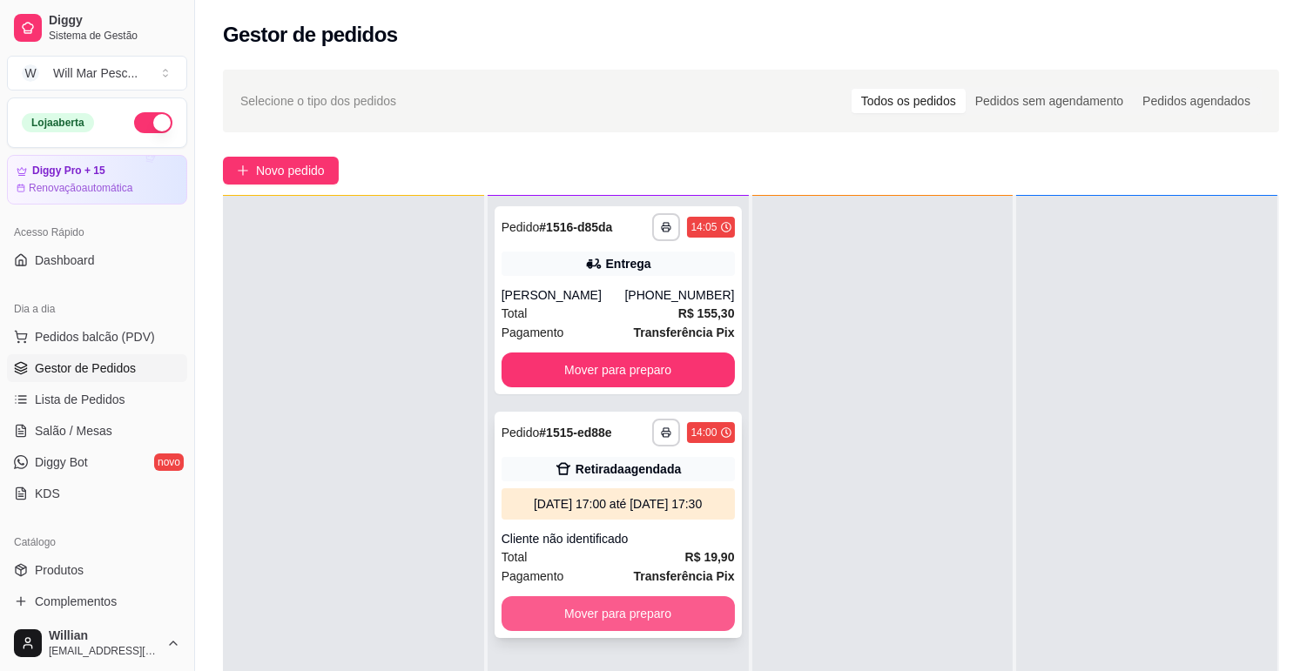
click at [666, 598] on button "Mover para preparo" at bounding box center [617, 613] width 233 height 35
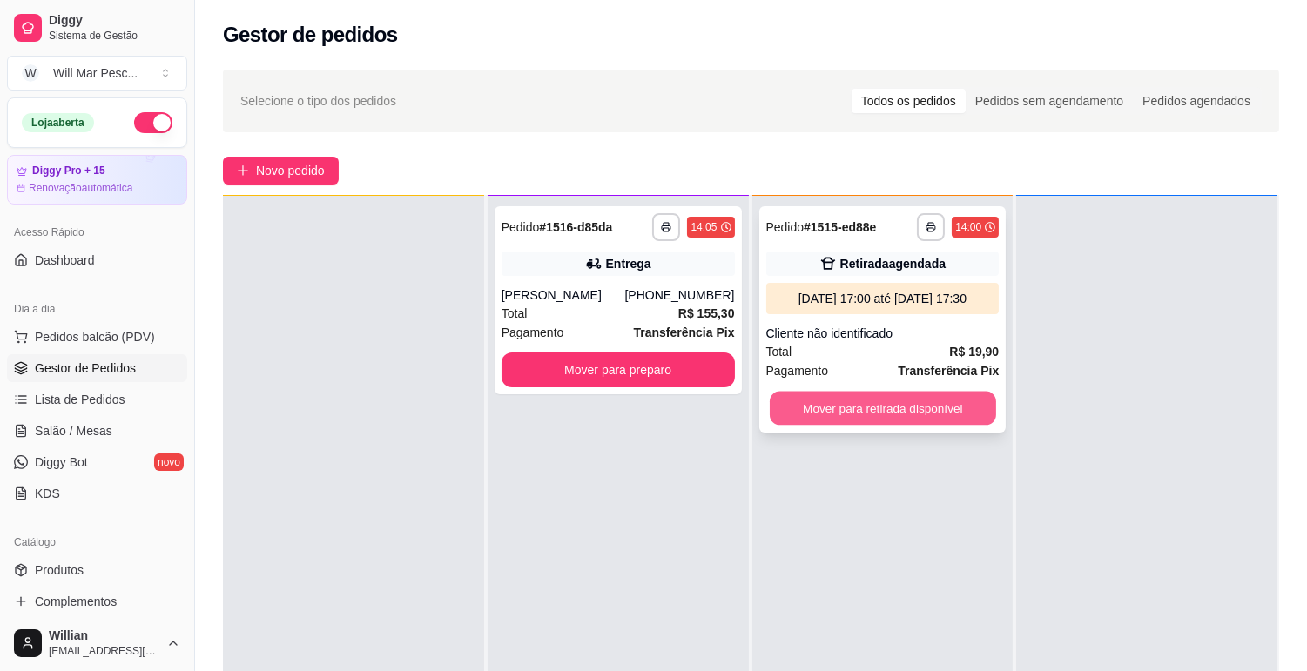
click at [865, 412] on button "Mover para retirada disponível" at bounding box center [883, 409] width 226 height 34
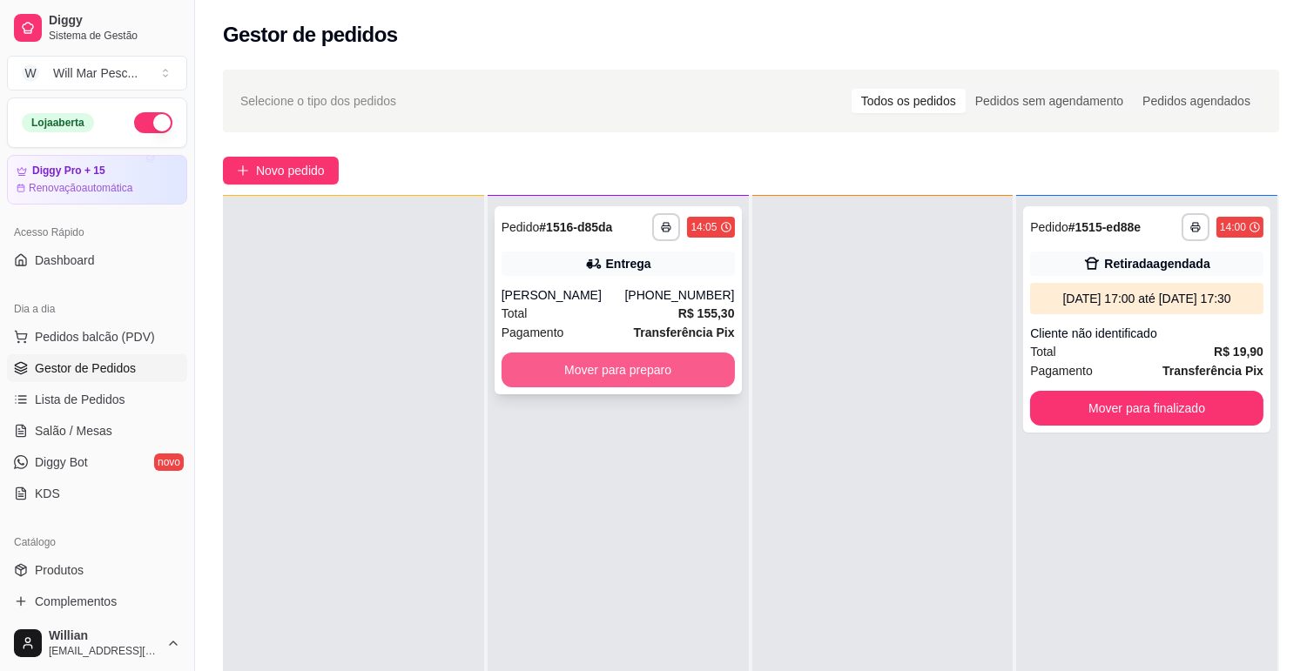
click at [639, 353] on button "Mover para preparo" at bounding box center [617, 370] width 233 height 35
